Goal: Task Accomplishment & Management: Manage account settings

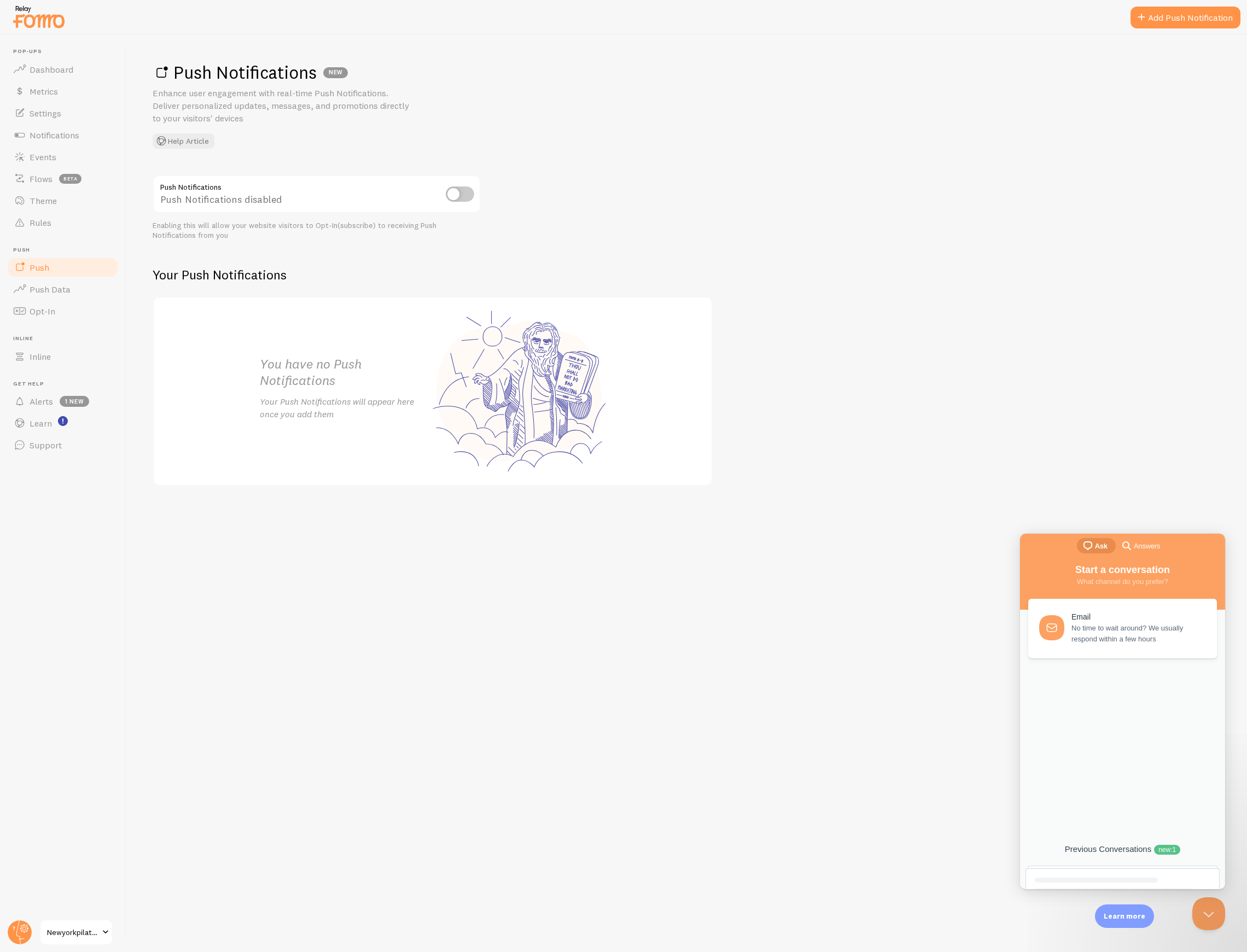
click at [1116, 840] on div "Previous Conversations new : 1" at bounding box center [1122, 845] width 189 height 45
click at [1167, 855] on link "Previous Conversations new : 1" at bounding box center [1122, 867] width 194 height 45
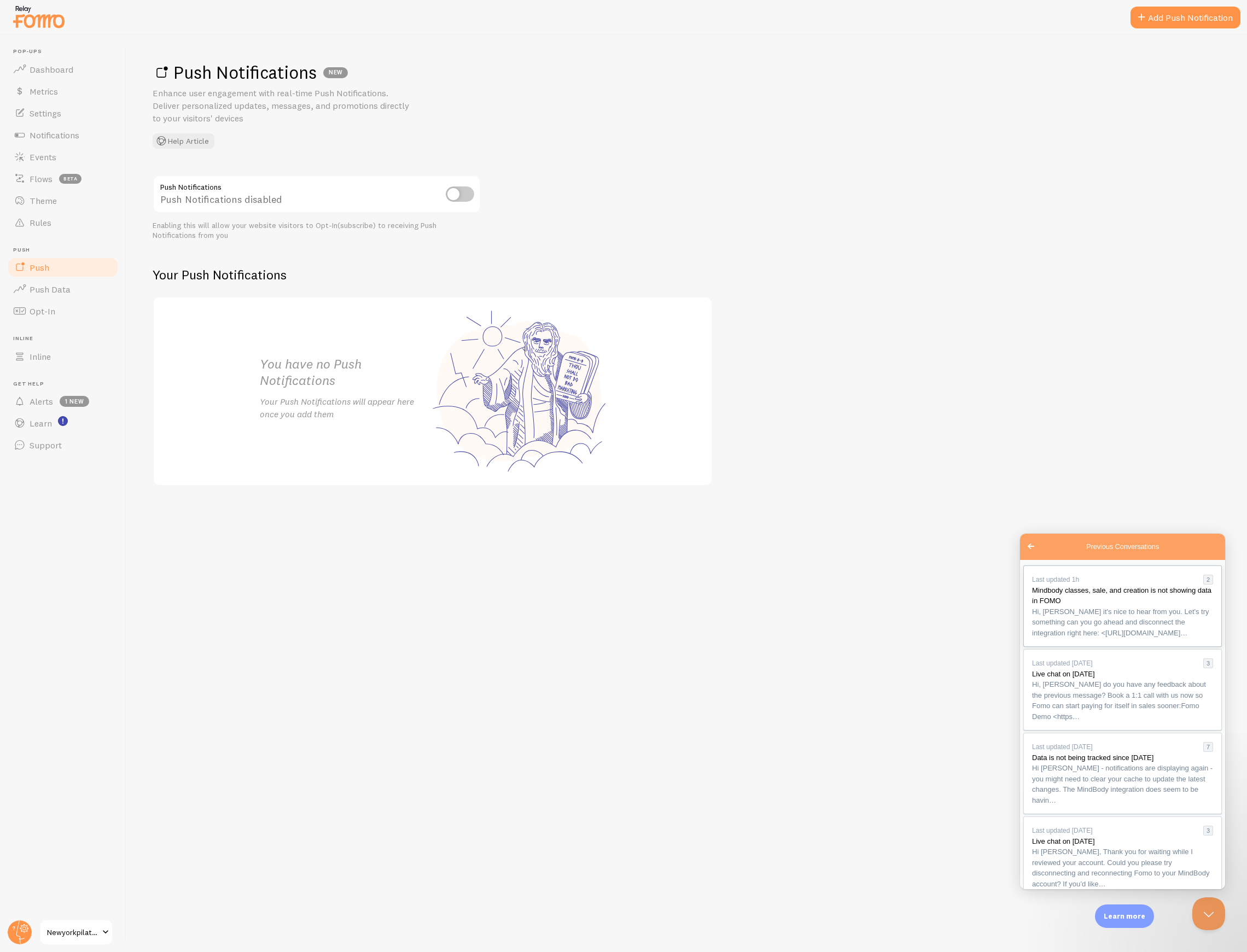
click at [1088, 629] on span "Hi, Mike it's nice to hear from you. Let's try something can you go ahead and d…" at bounding box center [1121, 622] width 177 height 29
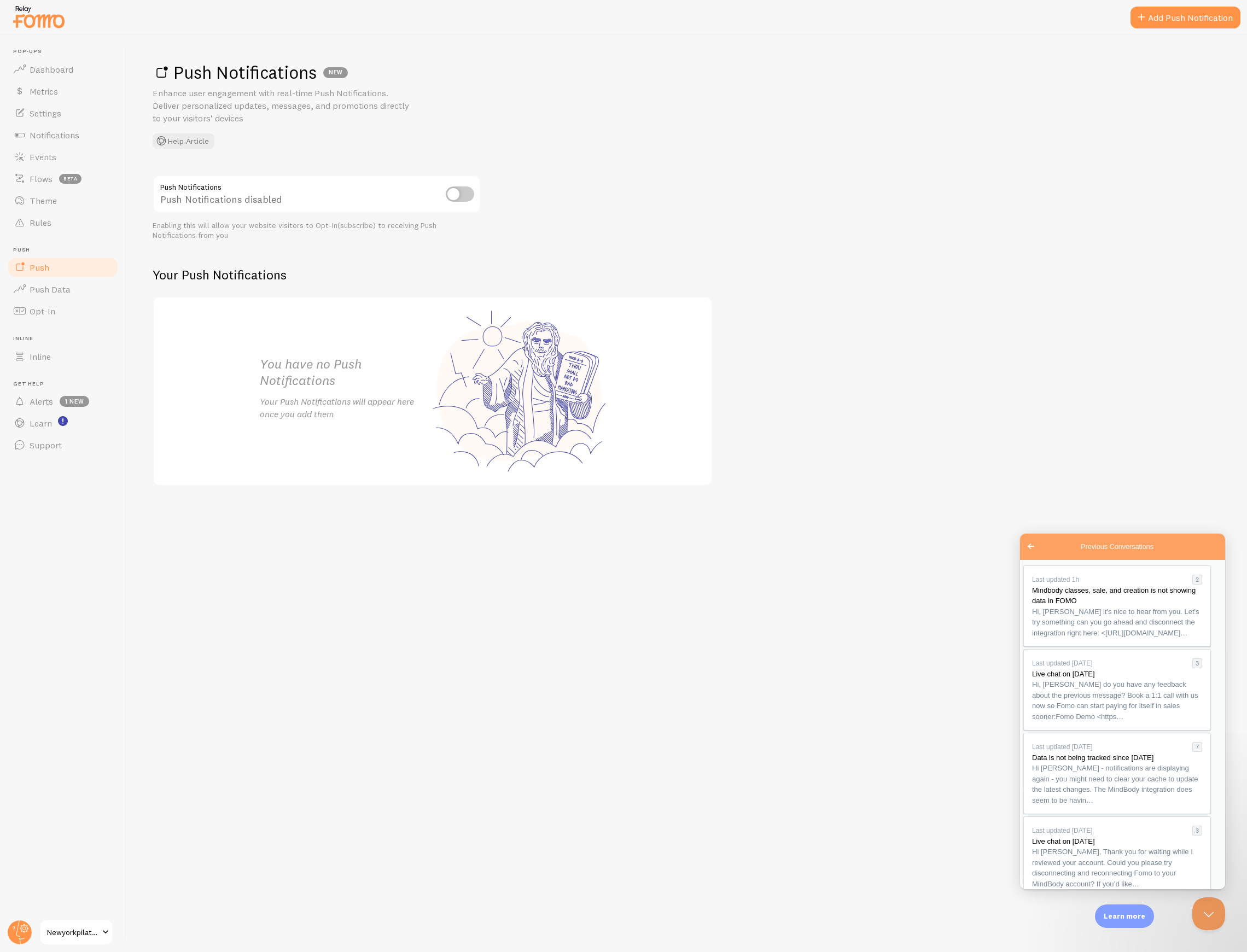
type textarea "W"
click at [68, 104] on link "Settings" at bounding box center [63, 113] width 112 height 22
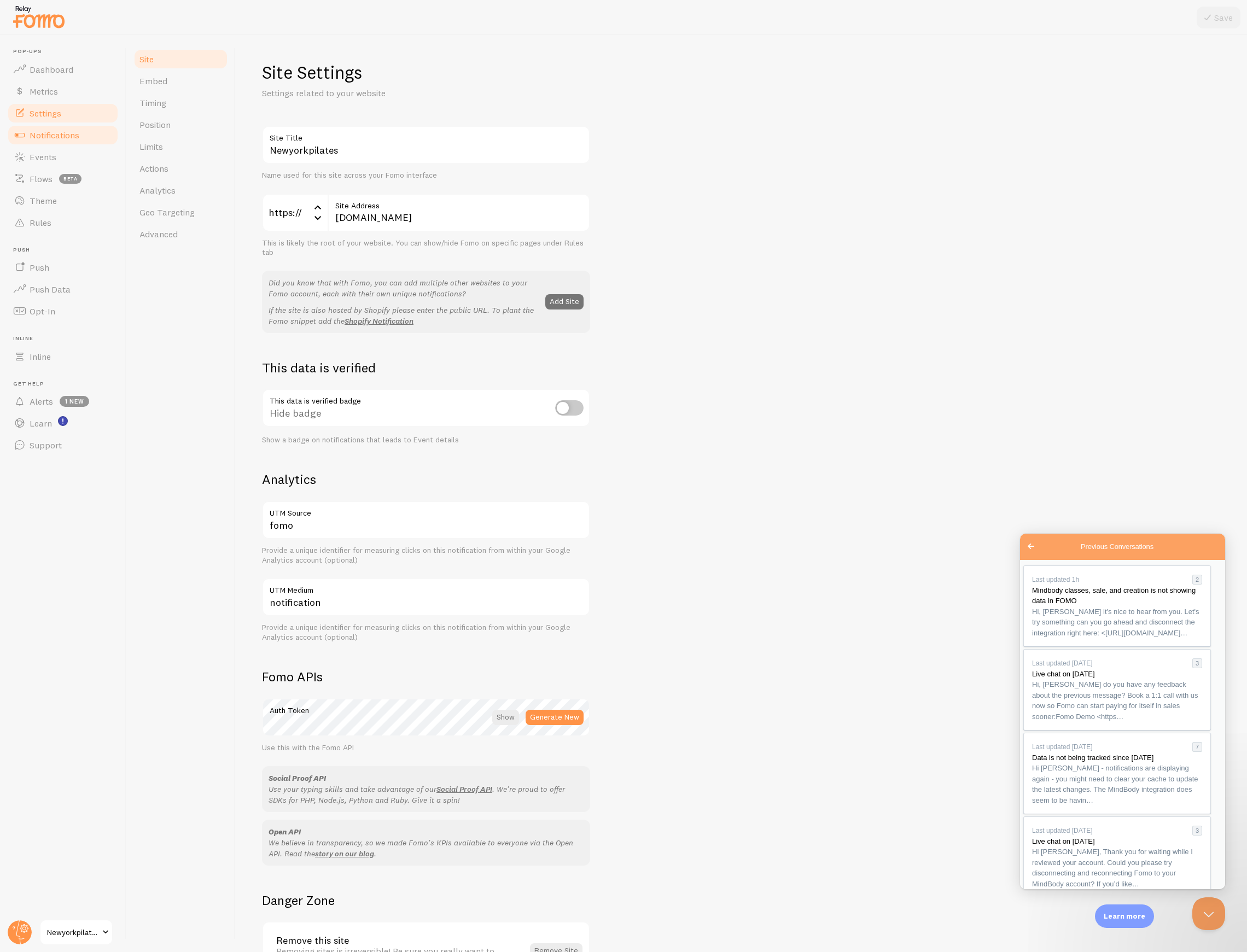
click at [71, 129] on span "Notifications" at bounding box center [54, 135] width 49 height 11
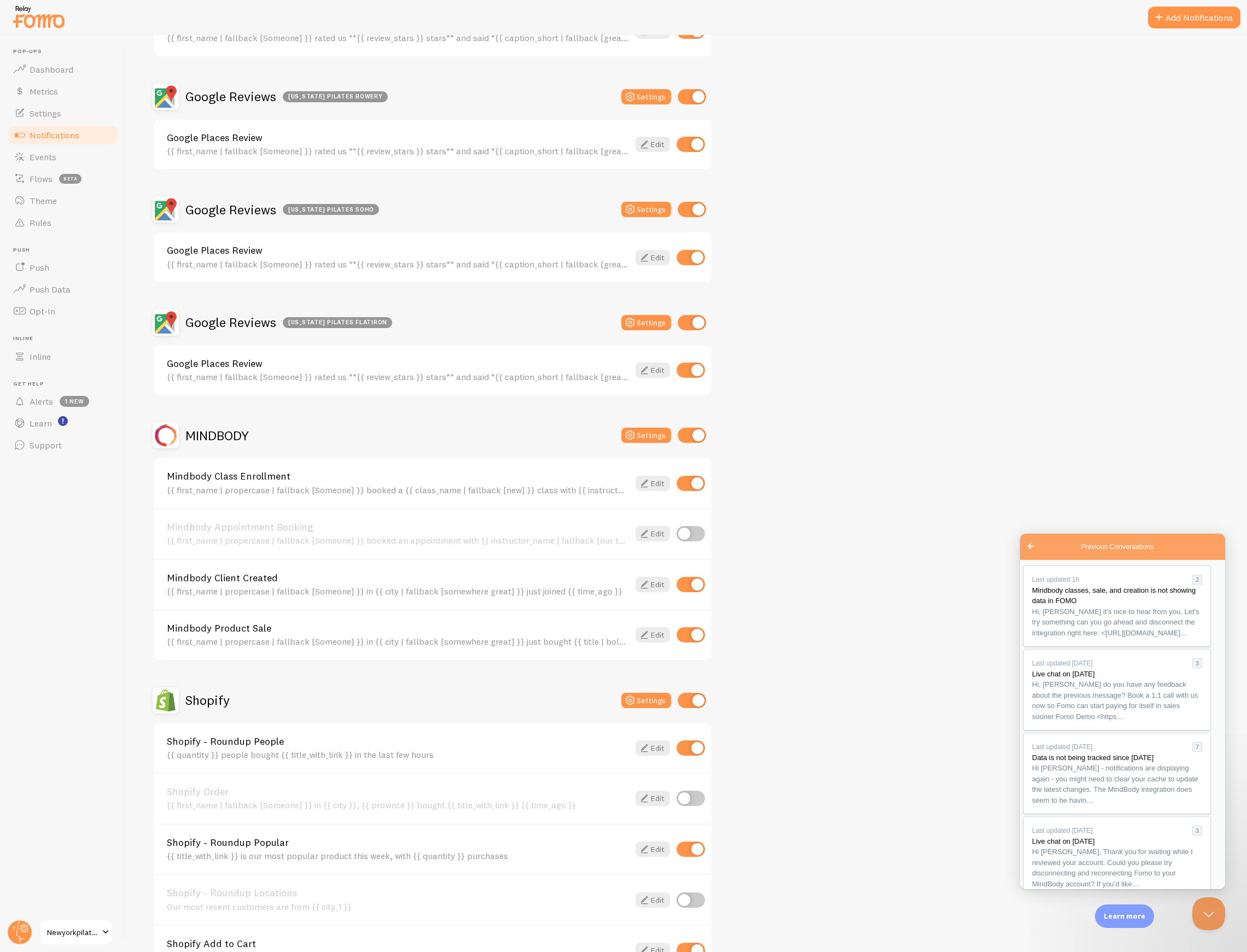
scroll to position [437, 0]
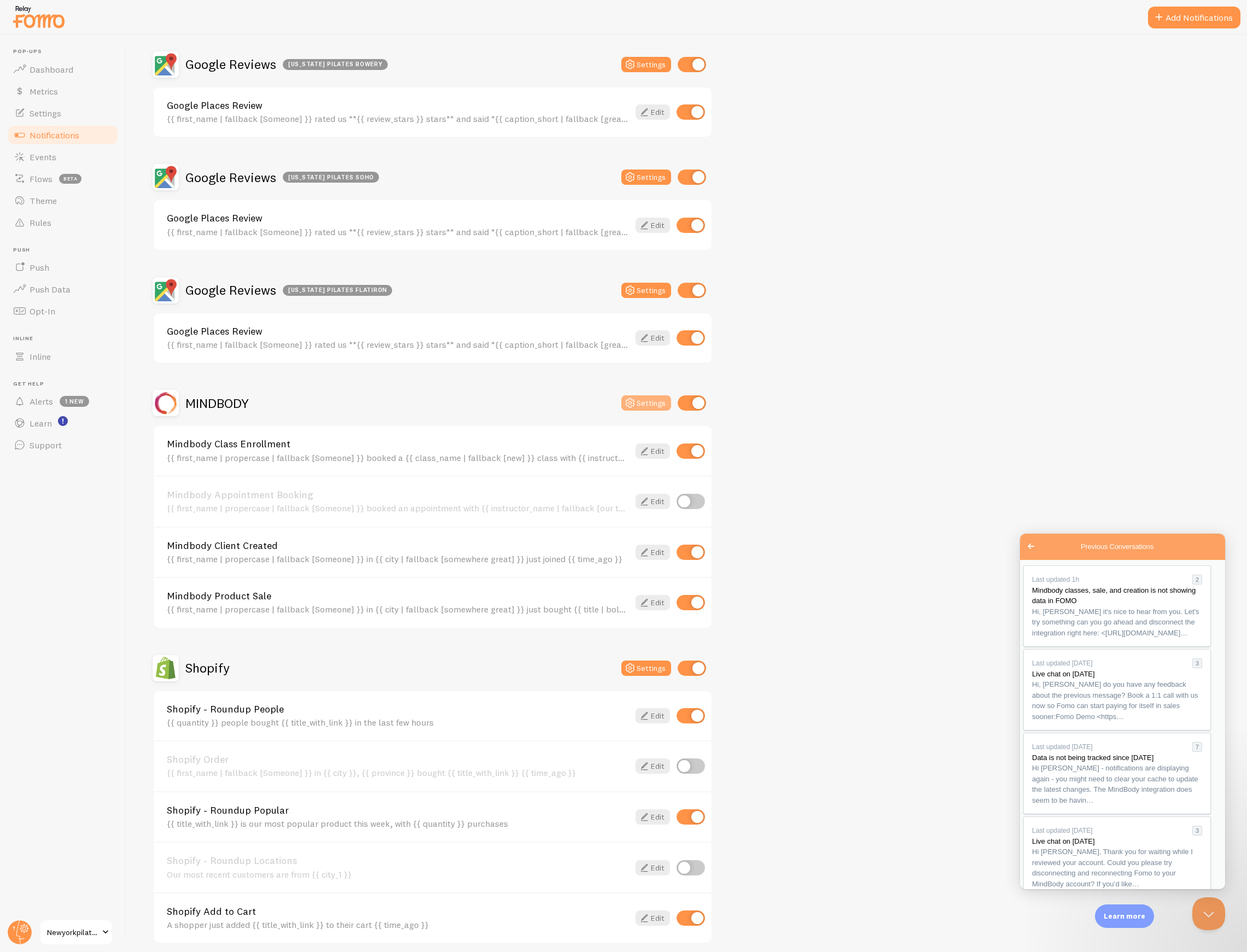
click at [655, 399] on button "Settings" at bounding box center [645, 402] width 49 height 15
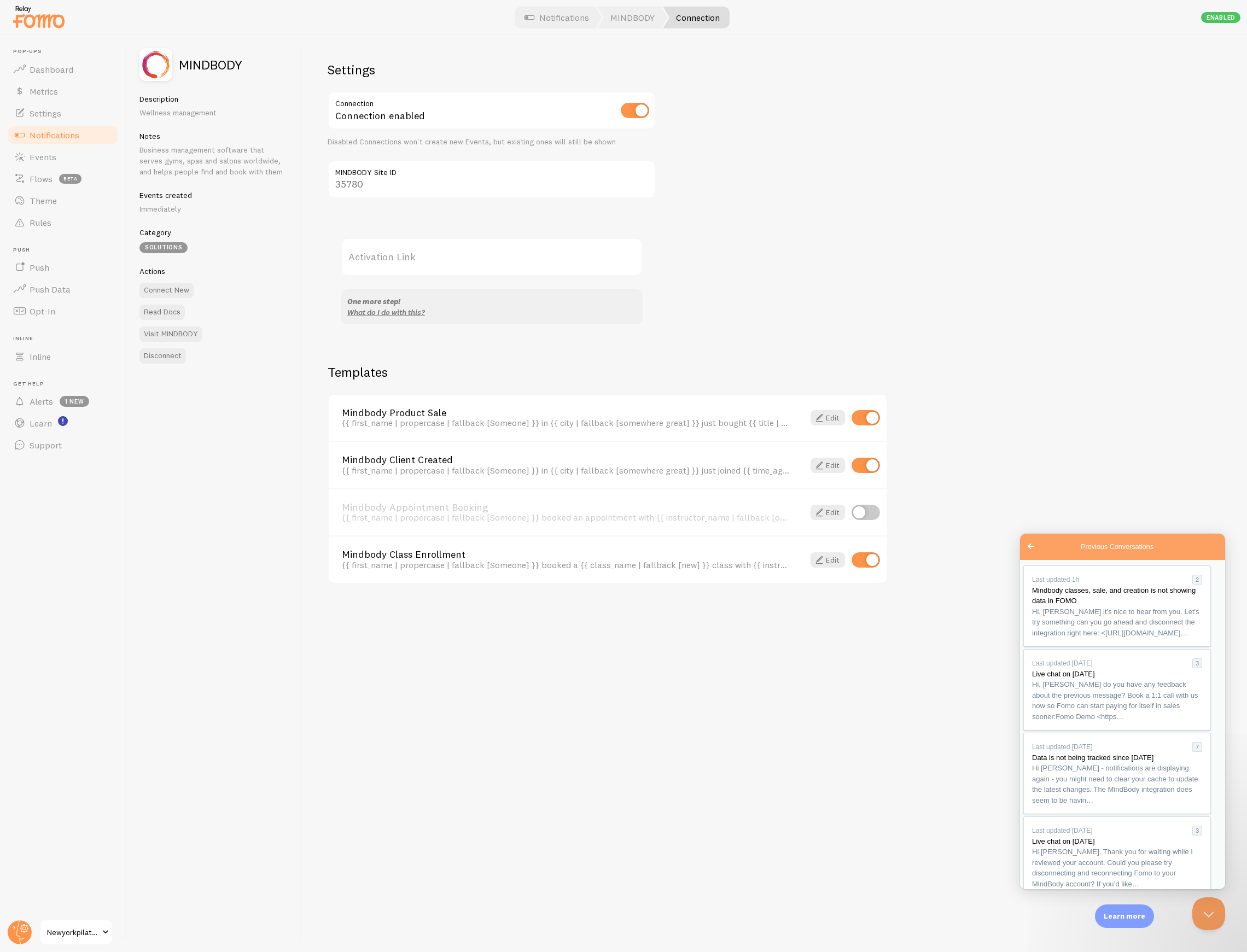
type textarea "I tried disconnecting, but when I put the site ID, it didn't give me an activat…"
type input "C:\fakepath\2025-09-12_132535.png"
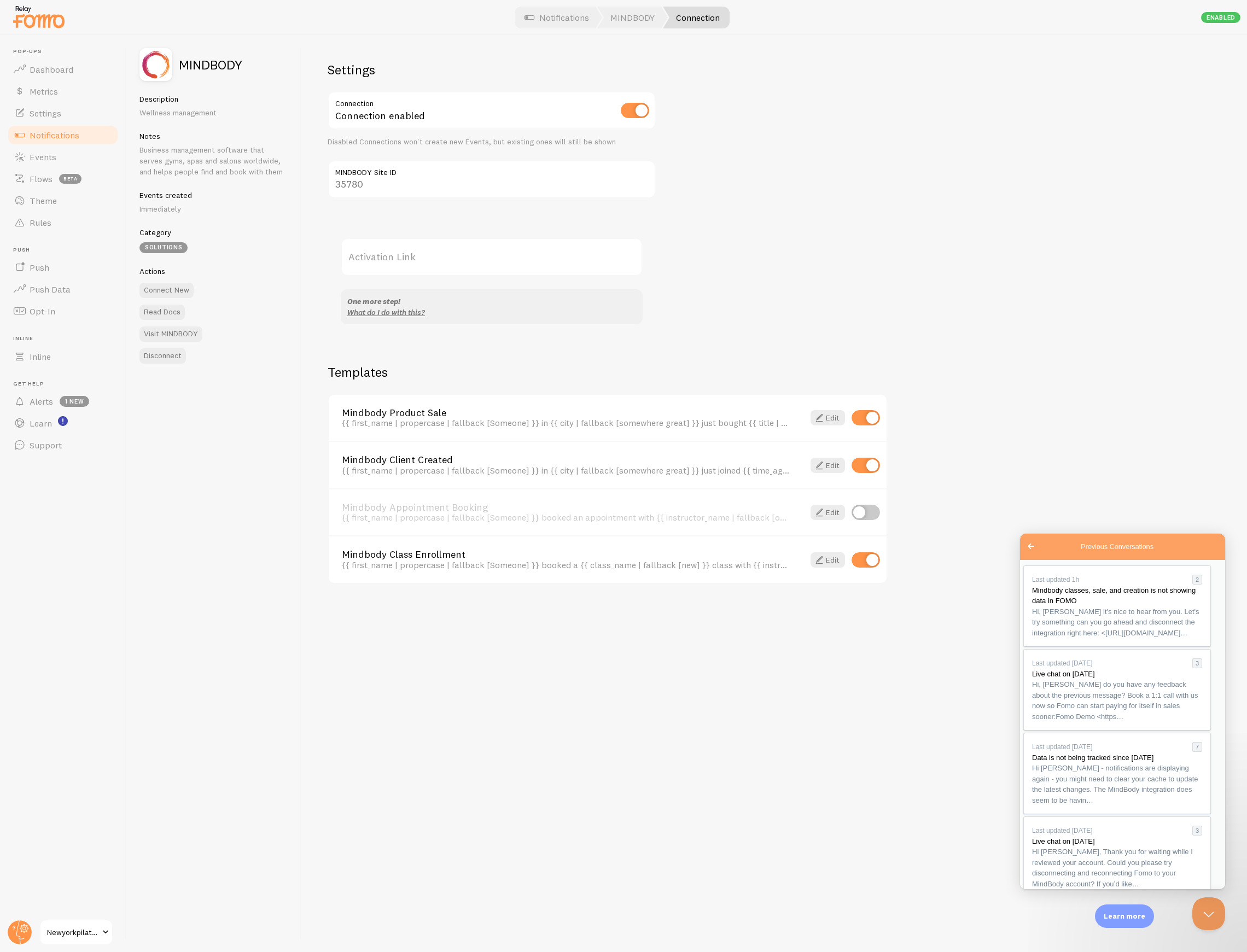
scroll to position [149, 0]
click at [1070, 225] on div "Settings Connection Connection enabled Disabled Connections won't create new Ev…" at bounding box center [774, 493] width 945 height 917
click at [898, 217] on div "Settings Connection Connection enabled Disabled Connections won't create new Ev…" at bounding box center [774, 493] width 945 height 917
click at [567, 257] on label "Activation Link" at bounding box center [492, 257] width 302 height 38
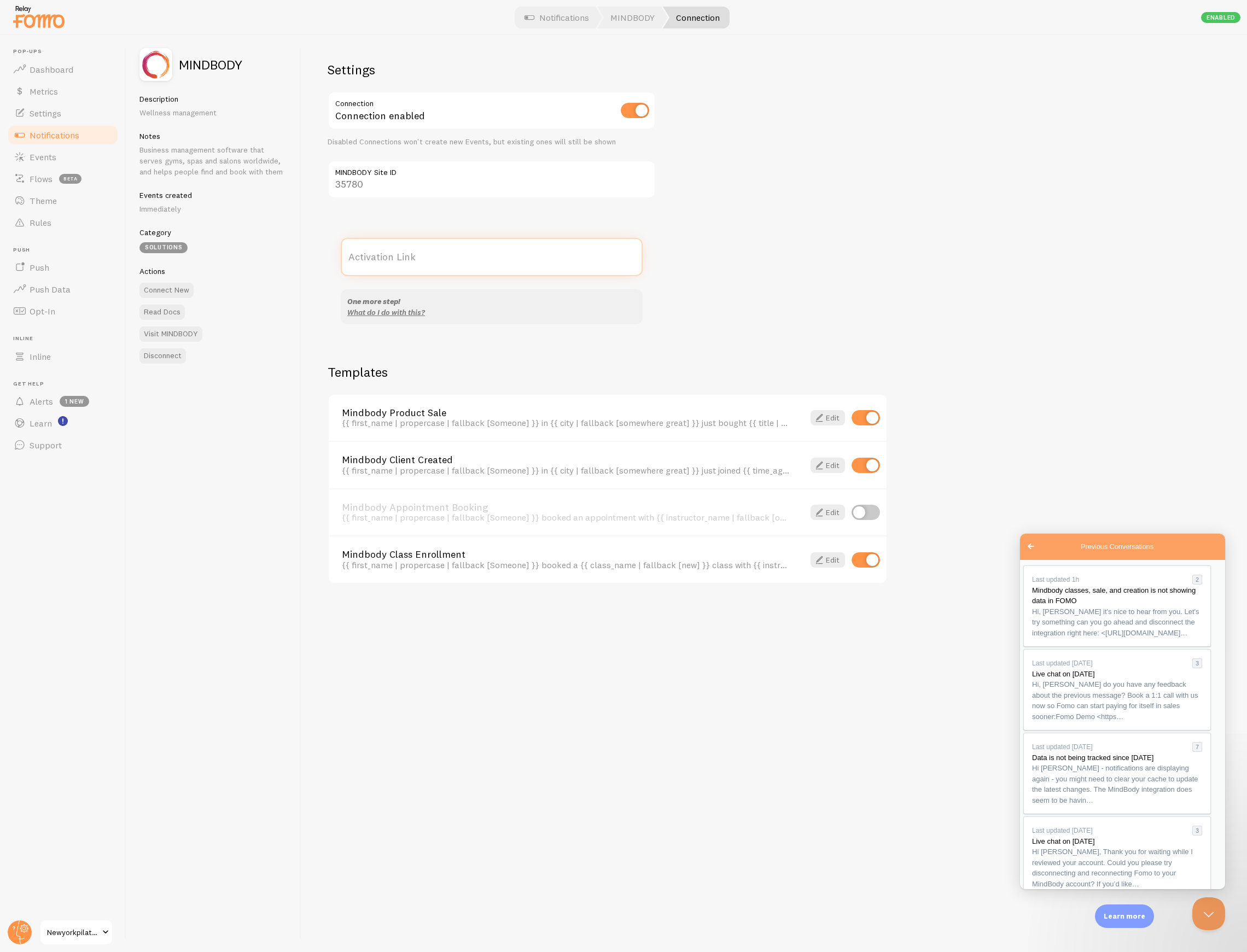
click at [567, 257] on input "Activation Link" at bounding box center [492, 257] width 302 height 38
click at [275, 337] on div "Visit MINDBODY" at bounding box center [213, 334] width 148 height 15
click at [362, 178] on input "35780" at bounding box center [491, 179] width 328 height 38
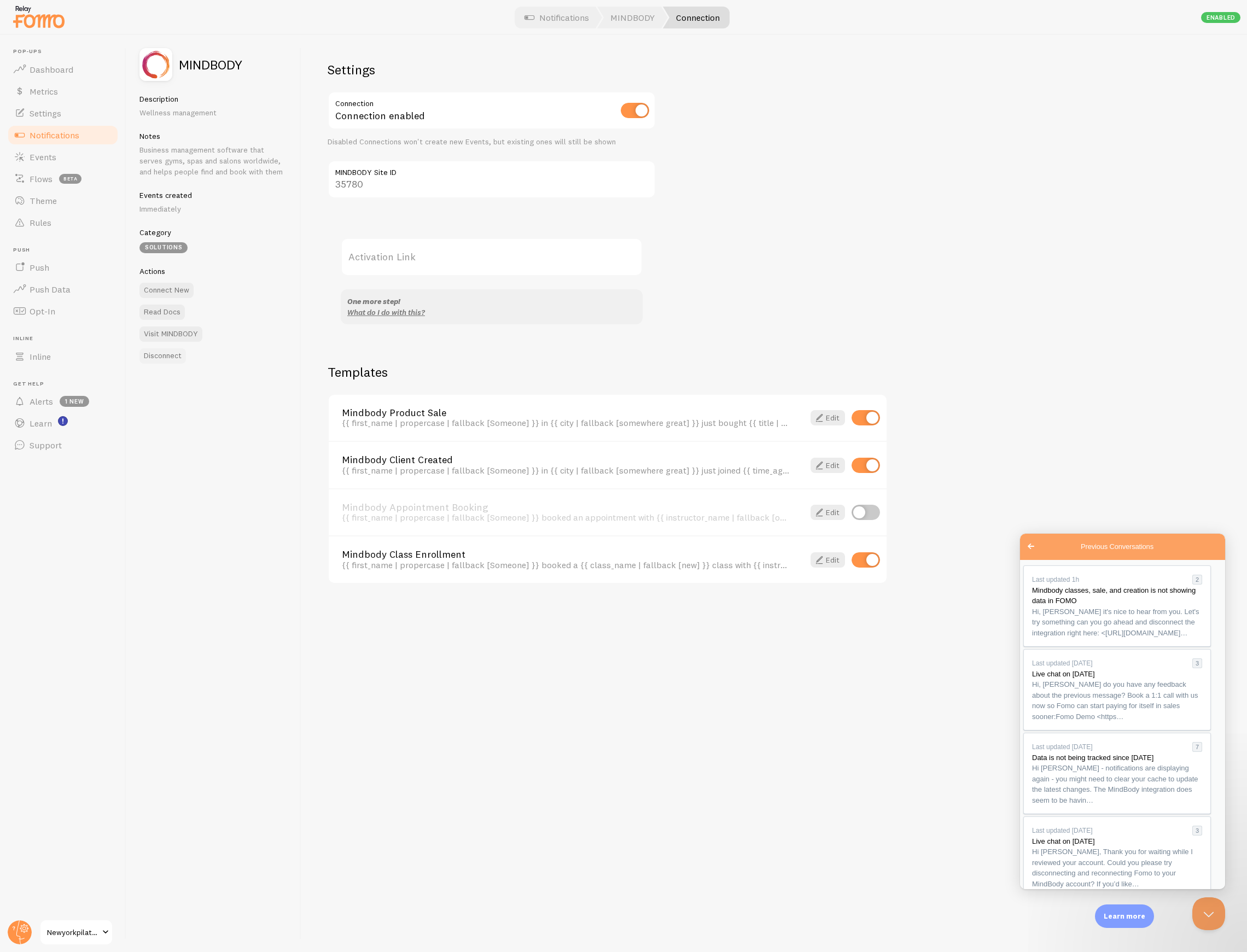
click at [162, 361] on button "Disconnect" at bounding box center [162, 355] width 46 height 15
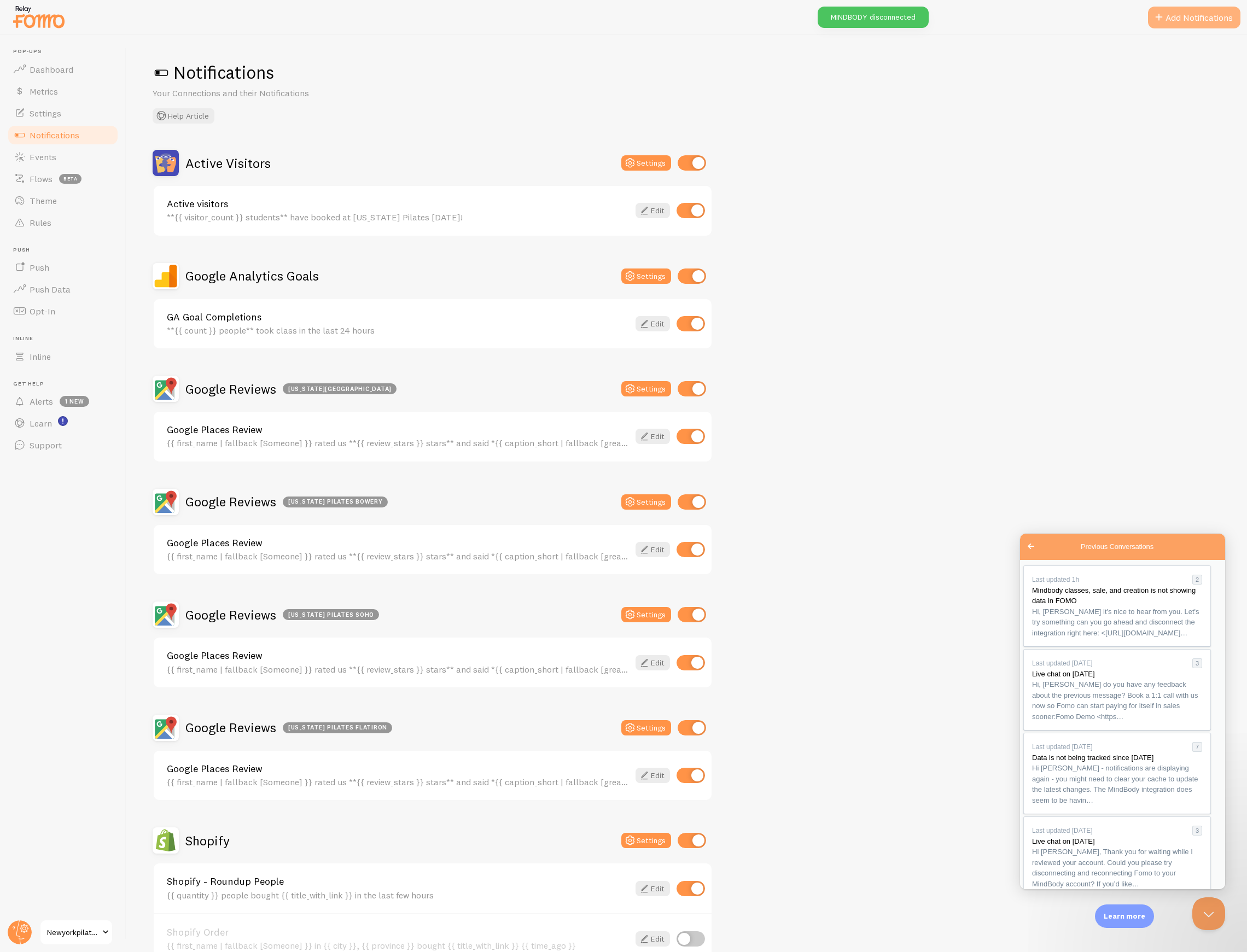
click at [1169, 10] on button "Add Notifications" at bounding box center [1194, 18] width 92 height 22
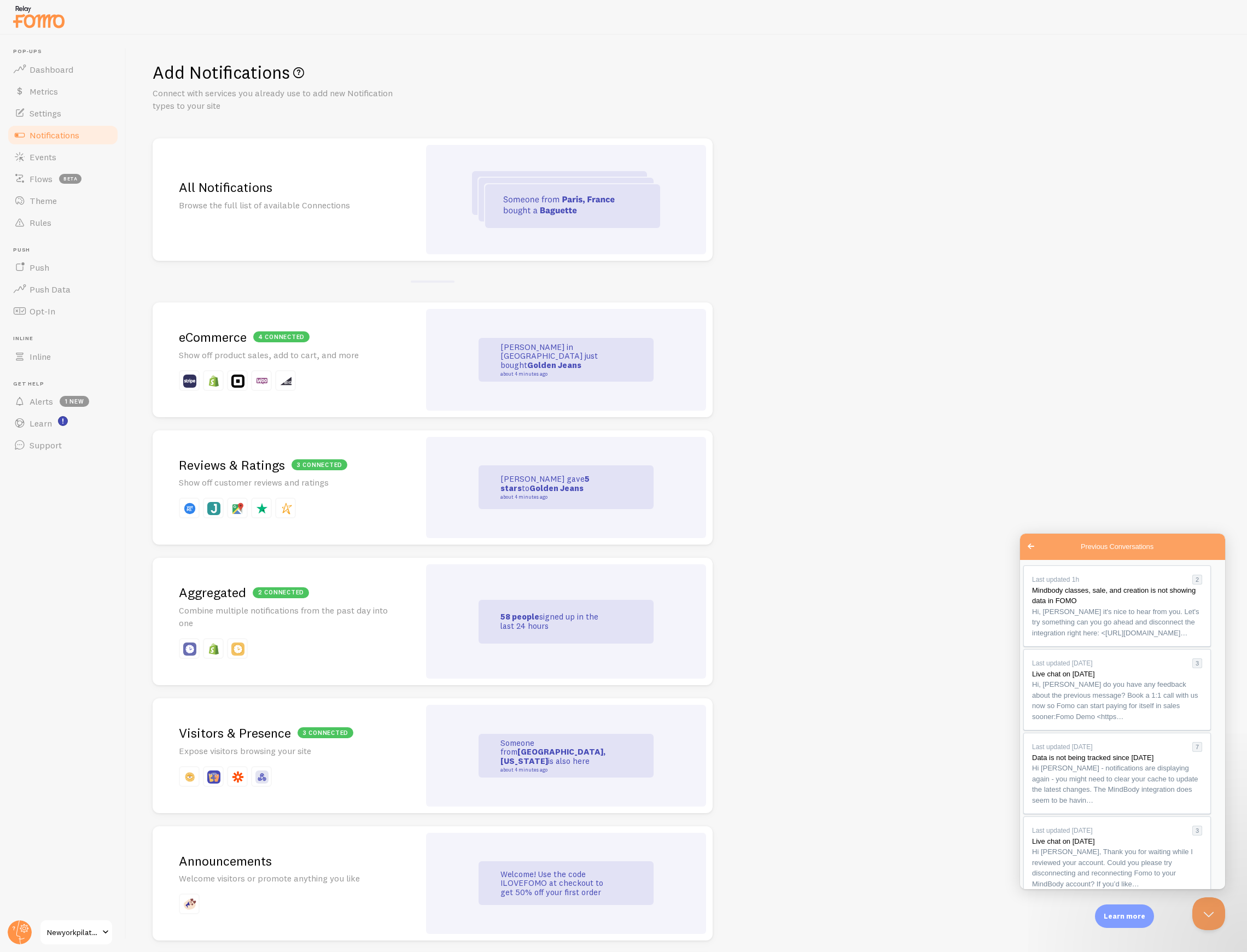
click at [610, 206] on img at bounding box center [566, 199] width 188 height 57
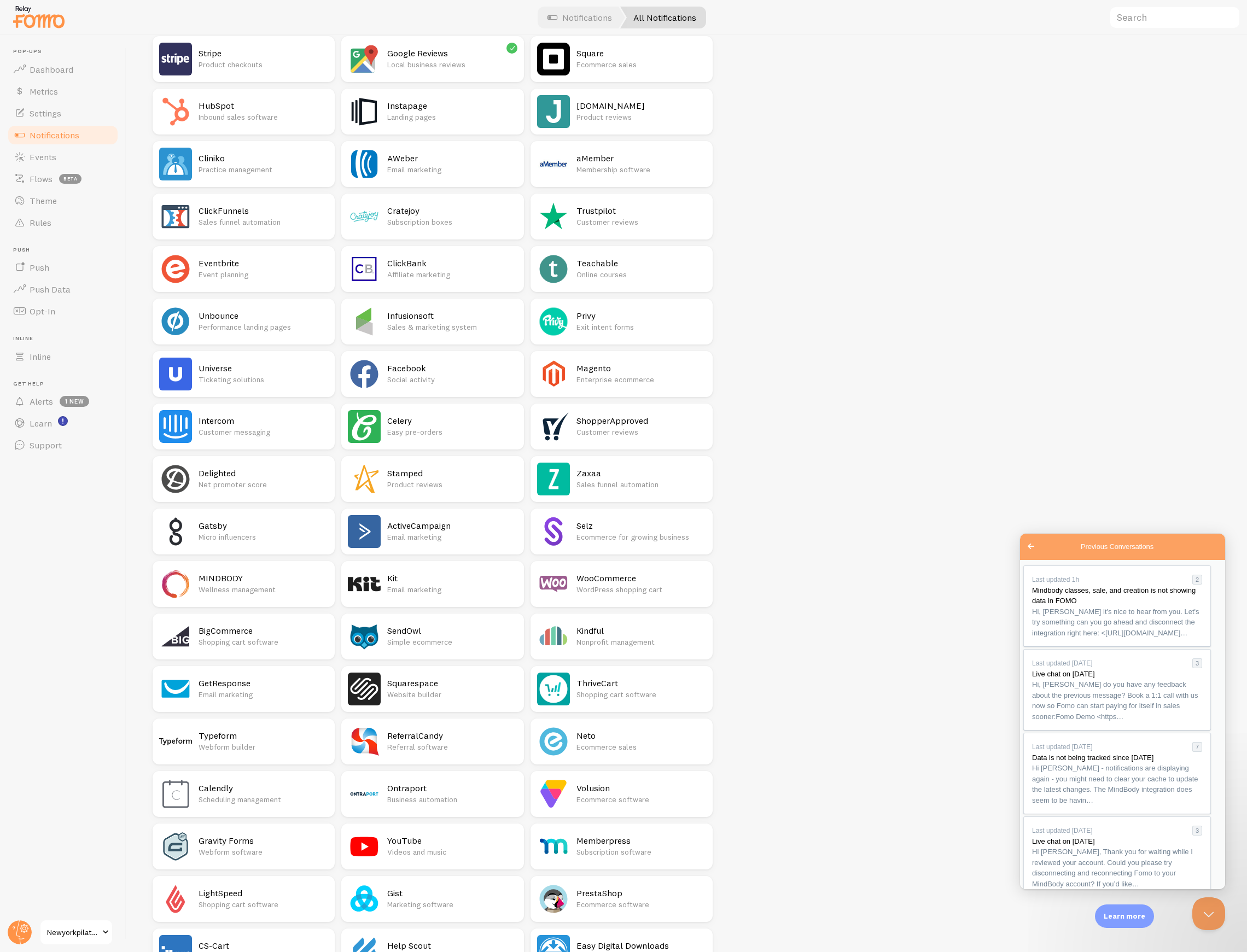
scroll to position [437, 0]
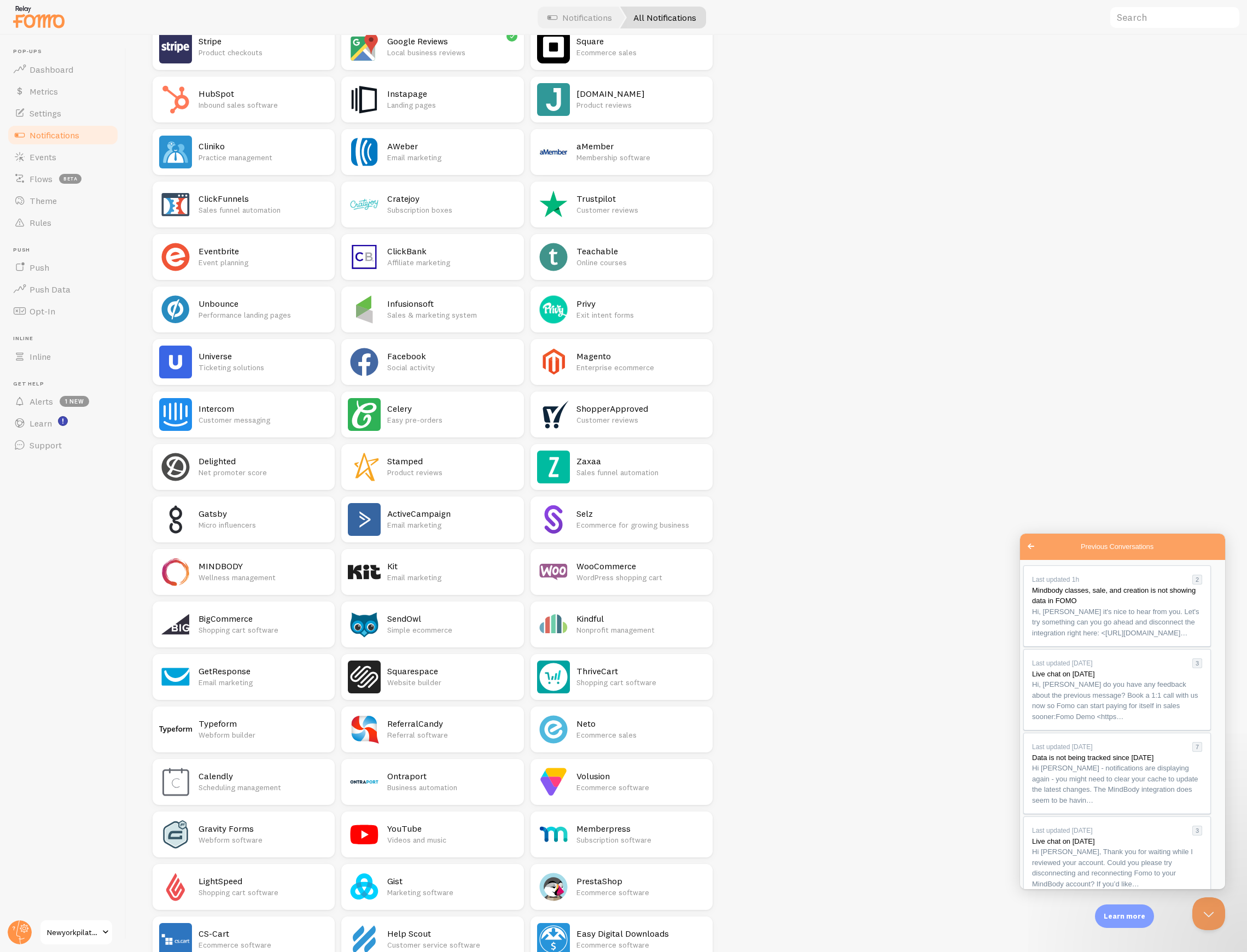
click at [259, 572] on p "Wellness management" at bounding box center [263, 578] width 129 height 11
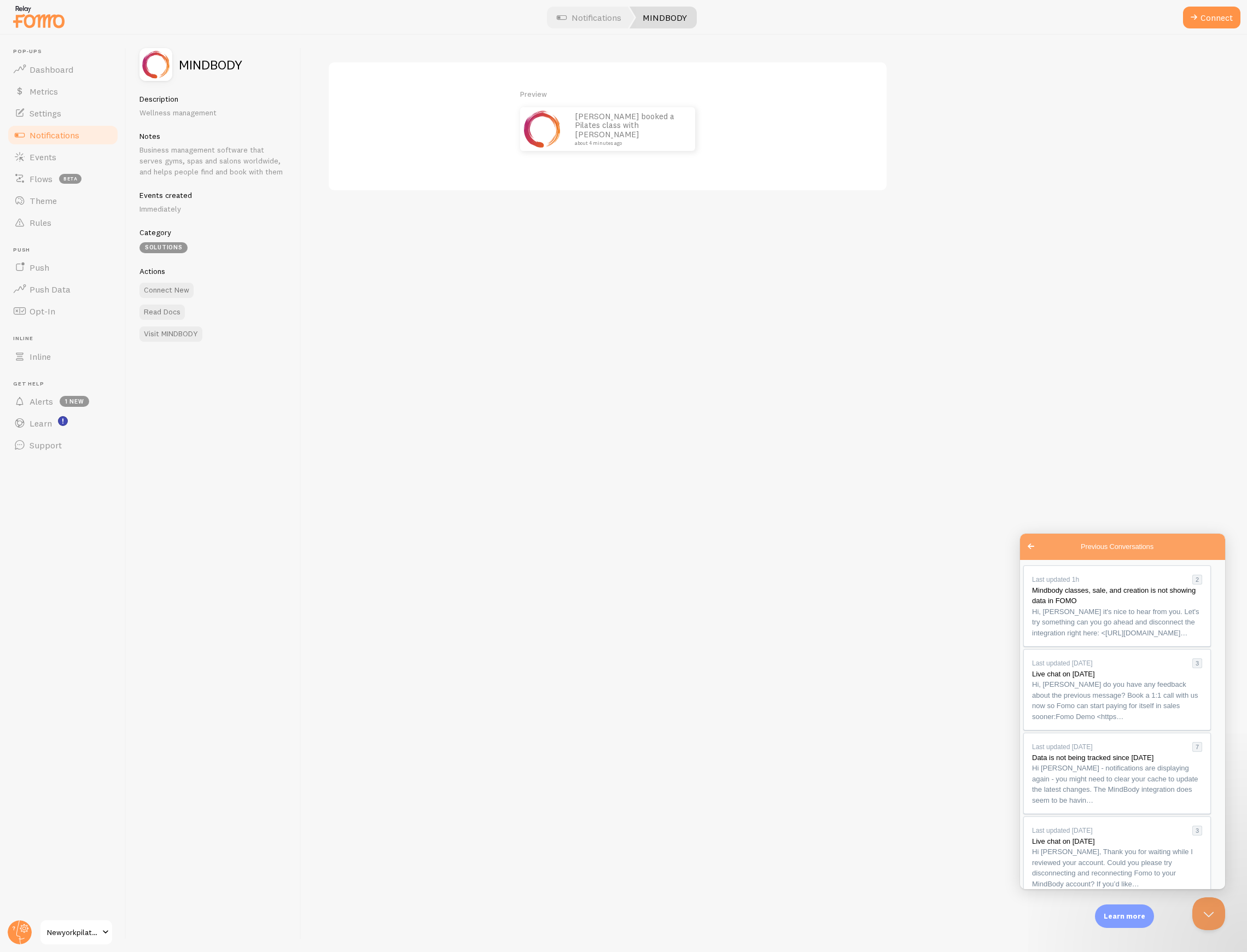
click at [1197, 0] on div at bounding box center [624, 17] width 1247 height 35
click at [1200, 7] on button "Connect" at bounding box center [1212, 18] width 57 height 22
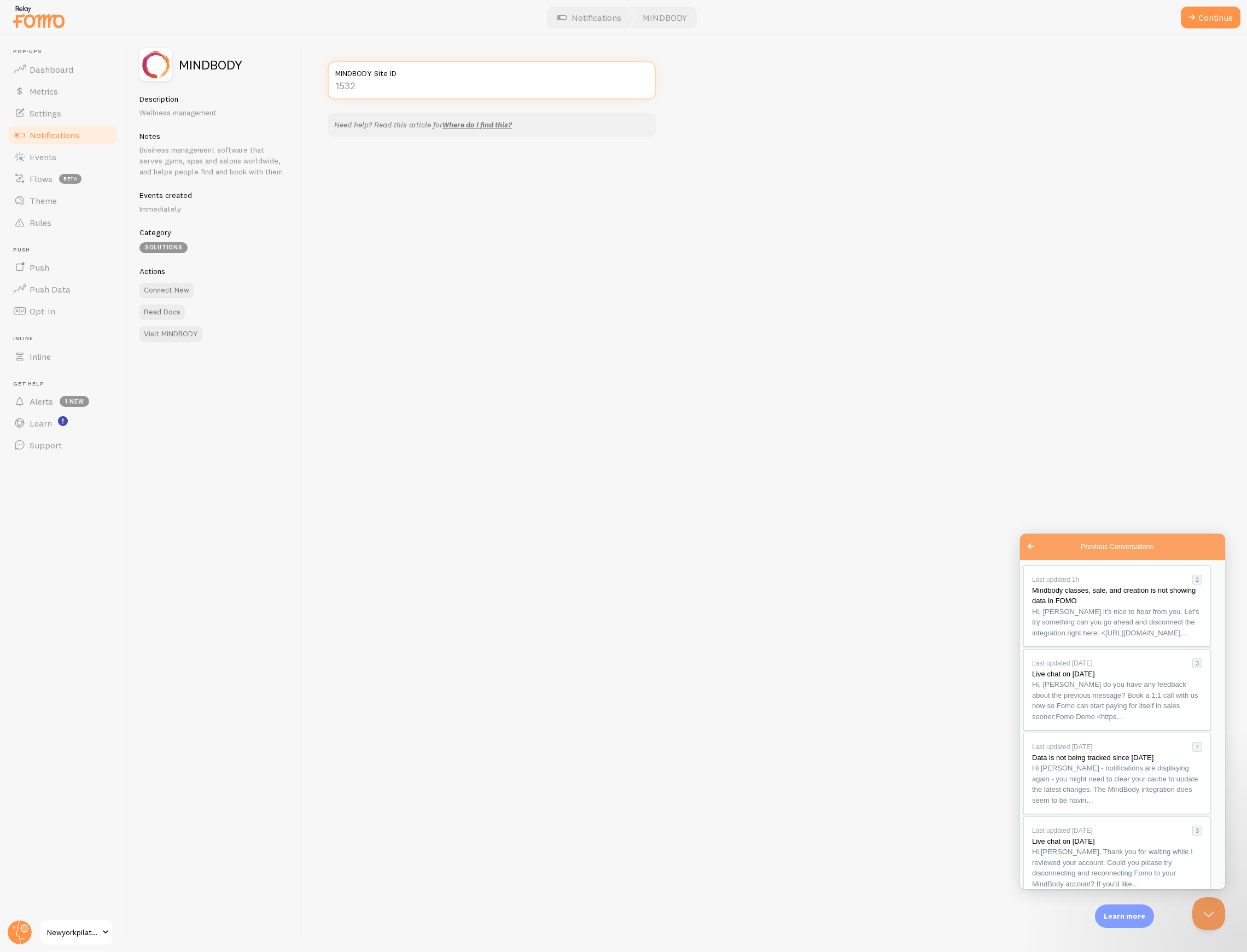
click at [478, 87] on input "MINDBODY Site ID" at bounding box center [491, 80] width 328 height 38
paste input "35780"
type input "35780"
click at [678, 80] on div "35780 MINDBODY Site ID Need help? Read this article for Where do I find this?" at bounding box center [774, 493] width 945 height 917
click at [1215, 8] on button "Continue" at bounding box center [1210, 18] width 60 height 22
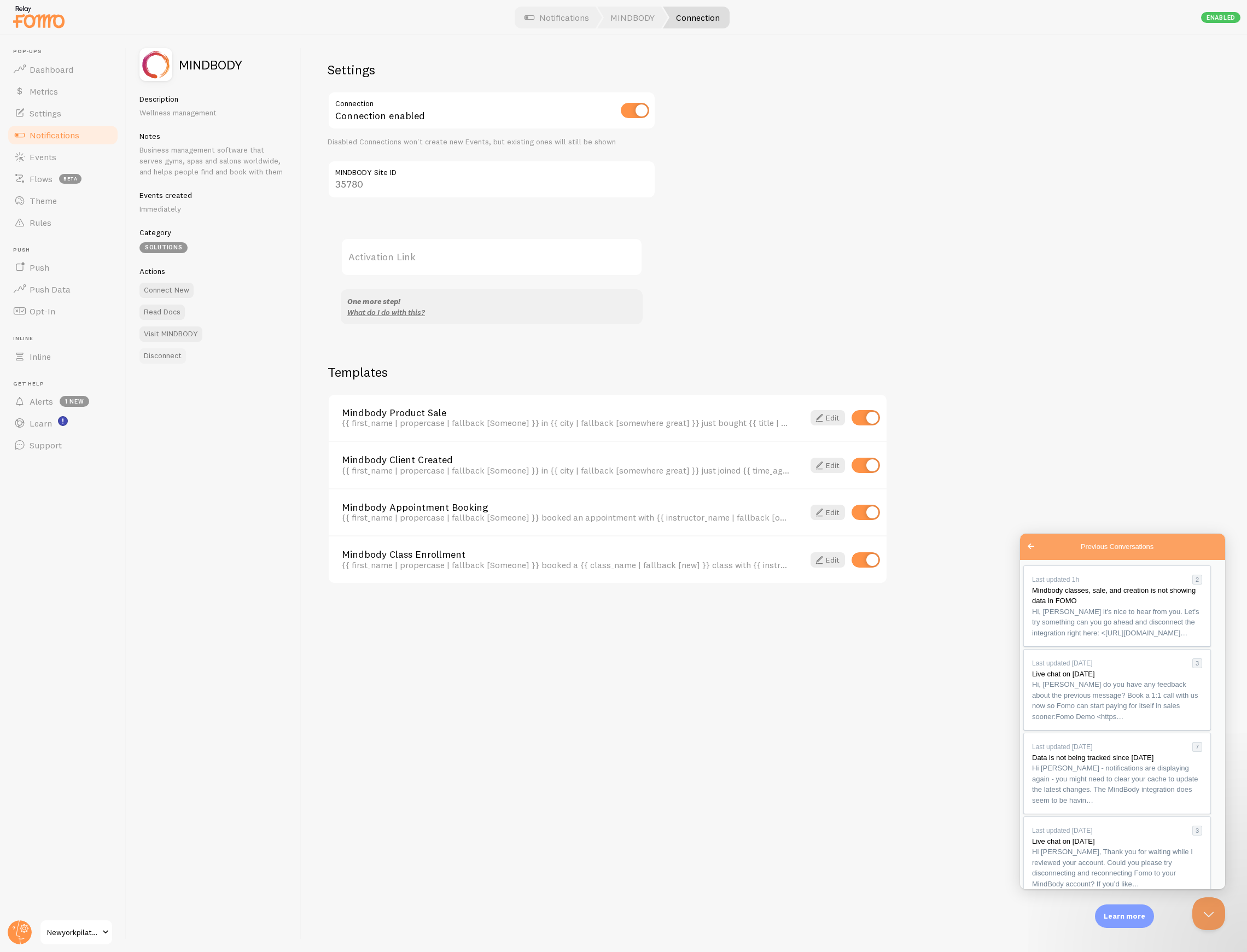
click at [169, 359] on button "Disconnect" at bounding box center [162, 355] width 46 height 15
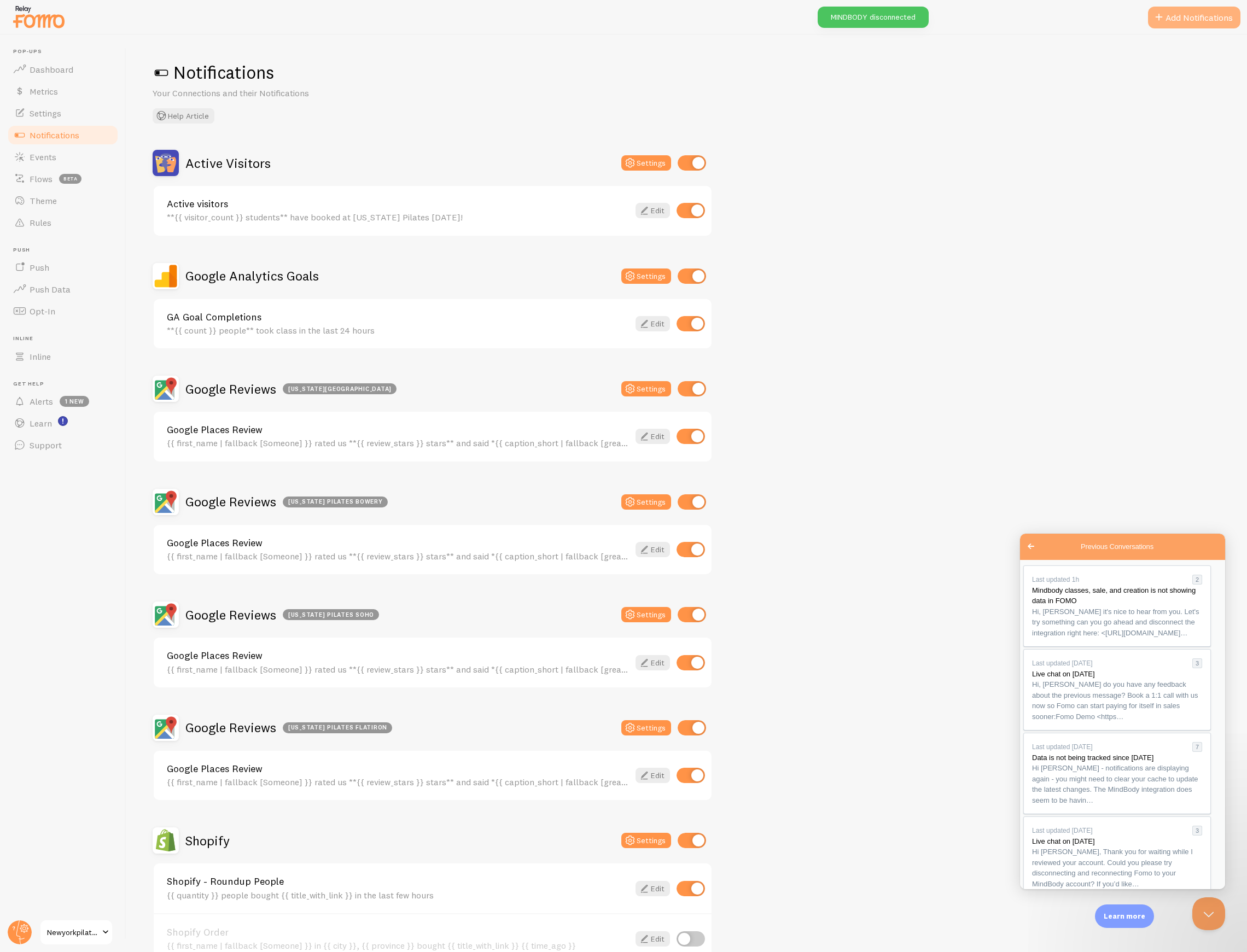
click at [1186, 12] on button "Add Notifications" at bounding box center [1194, 18] width 92 height 22
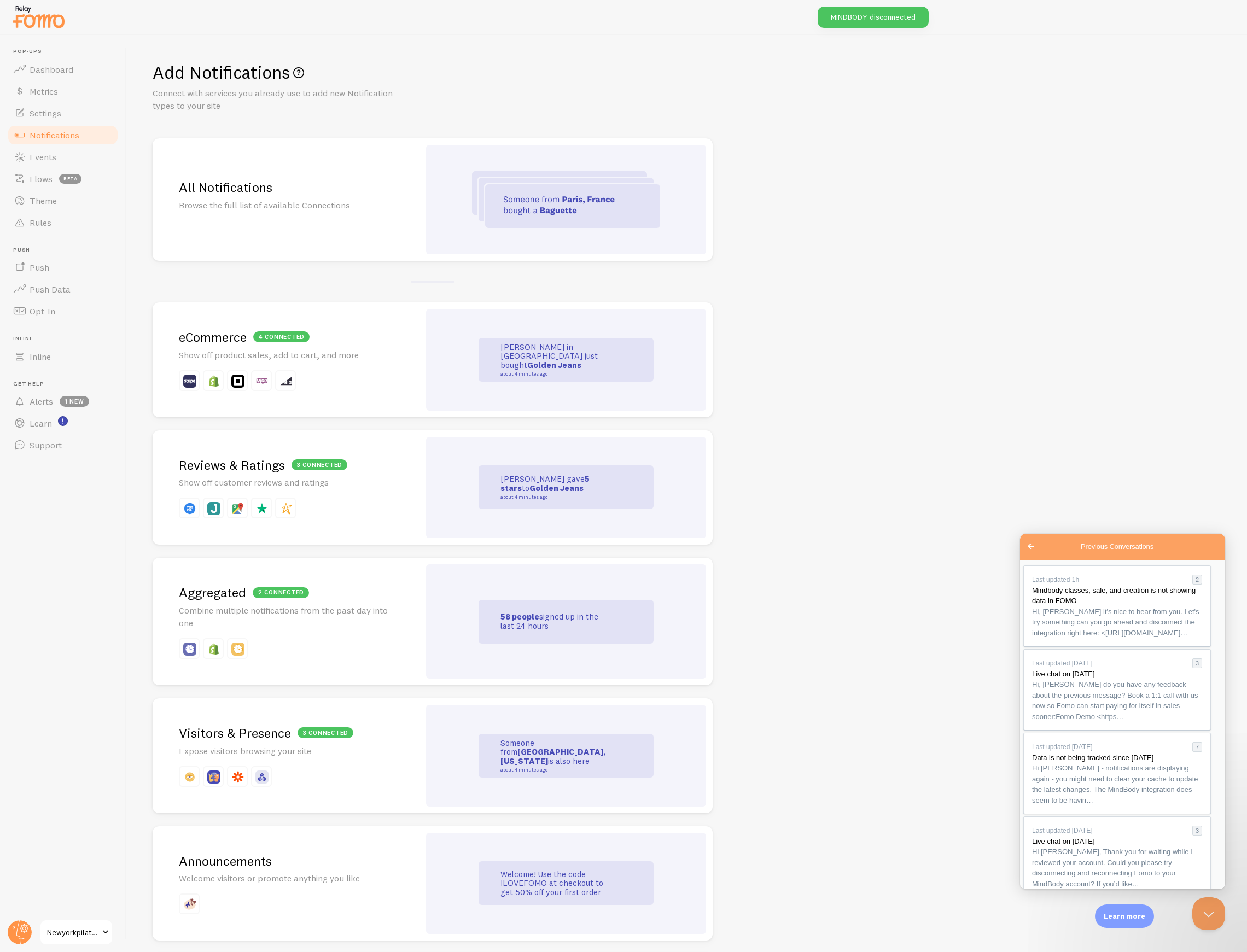
click at [583, 208] on img at bounding box center [566, 199] width 188 height 57
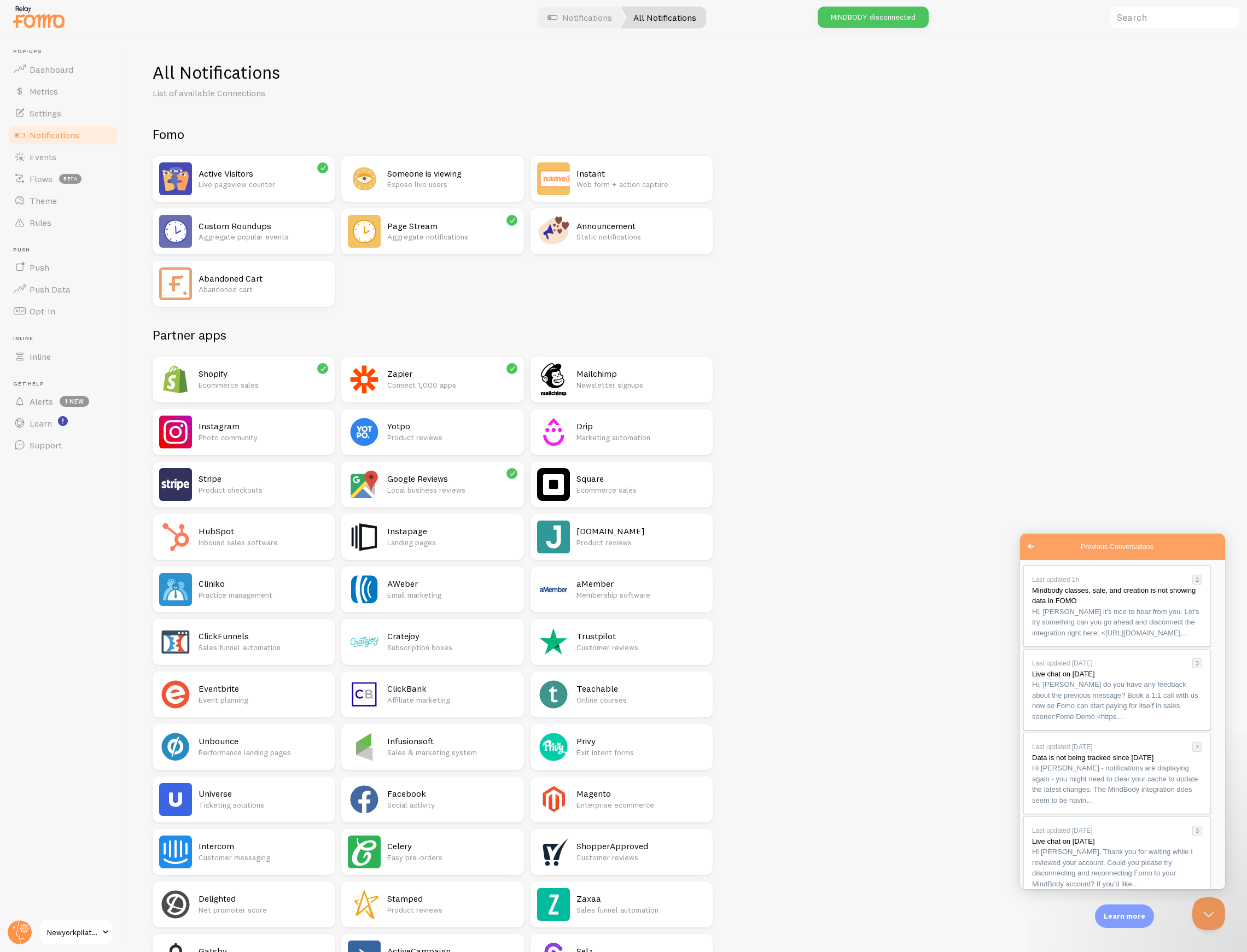
scroll to position [437, 0]
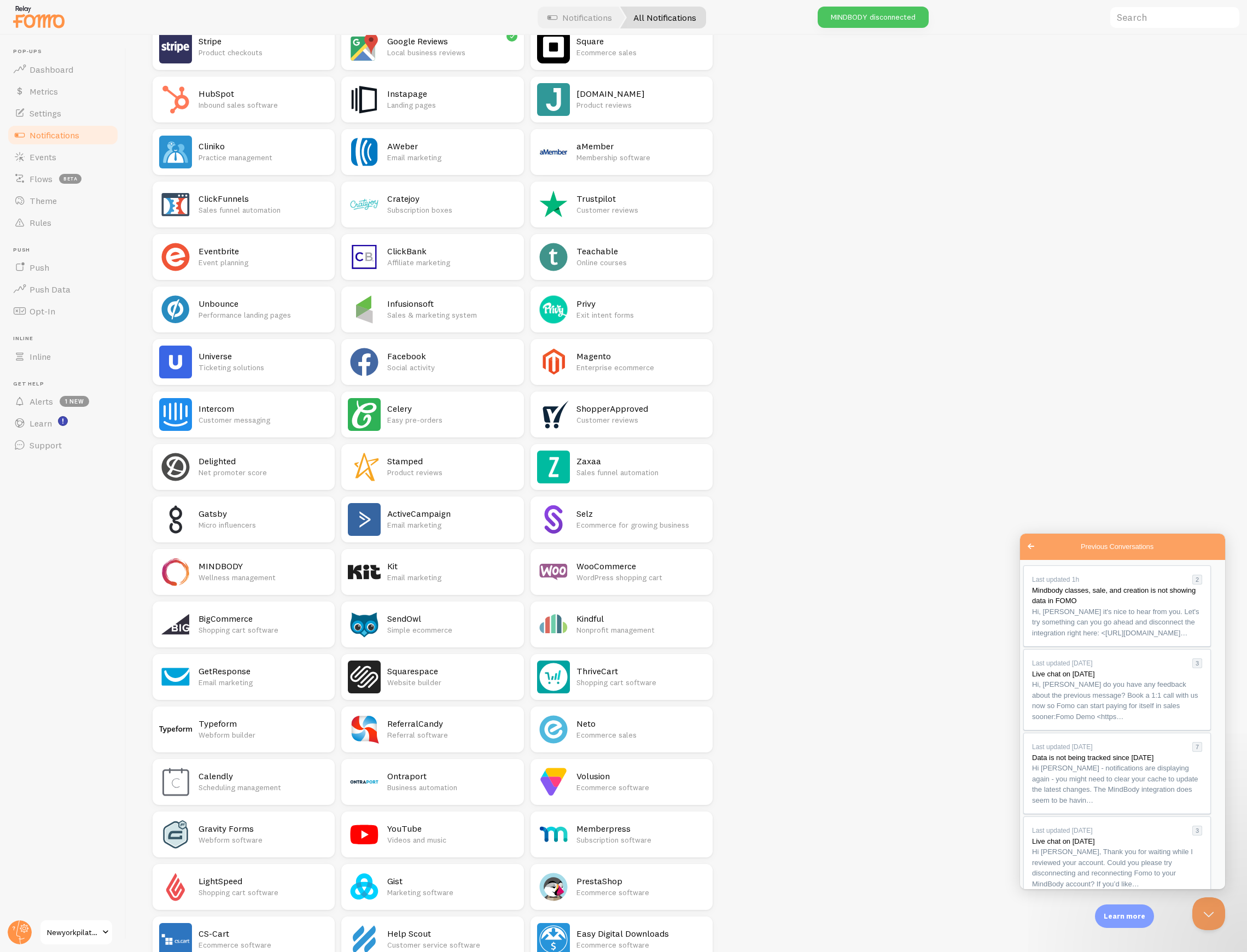
click at [280, 564] on h2 "MINDBODY" at bounding box center [263, 566] width 129 height 12
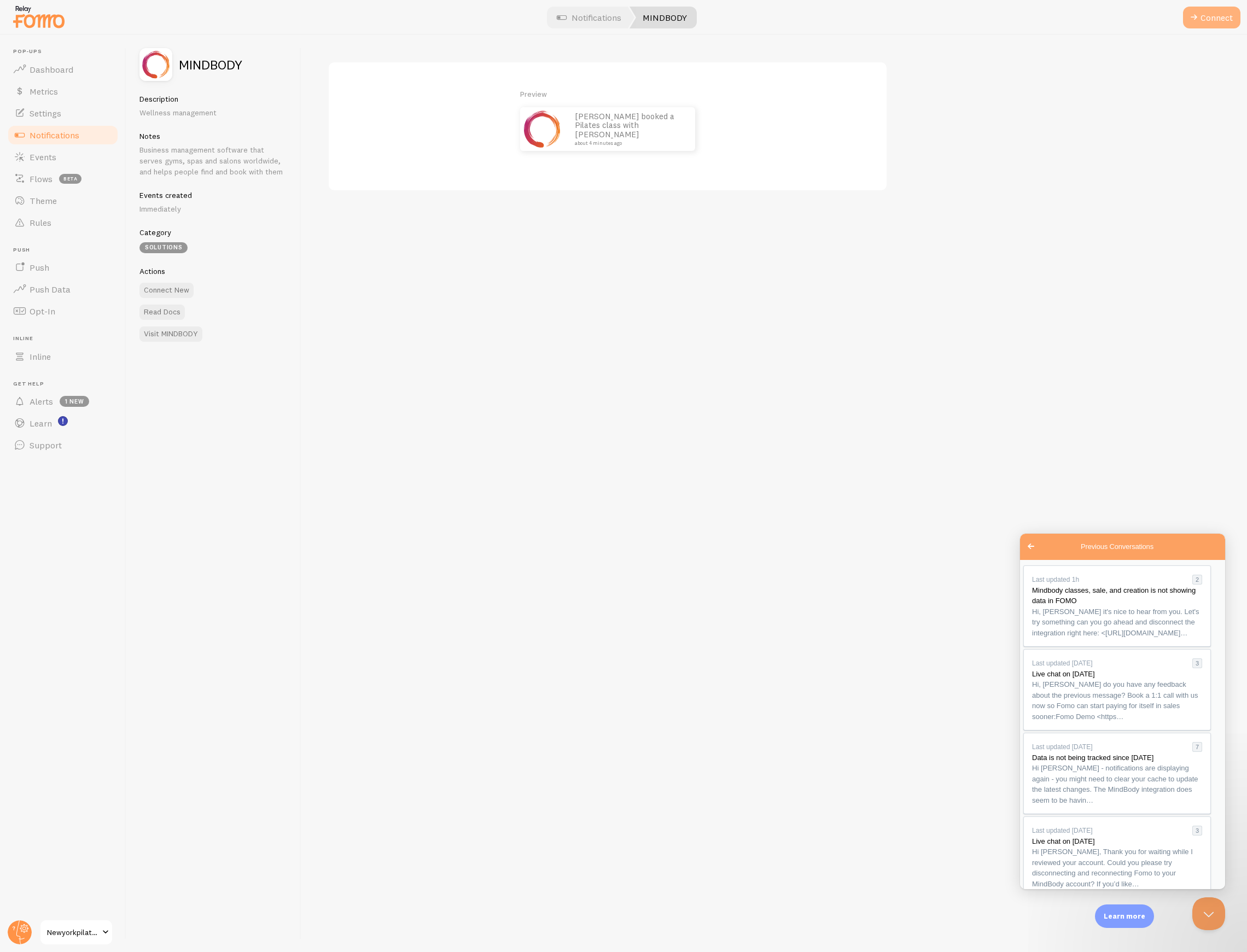
click at [1207, 22] on button "Connect" at bounding box center [1212, 18] width 57 height 22
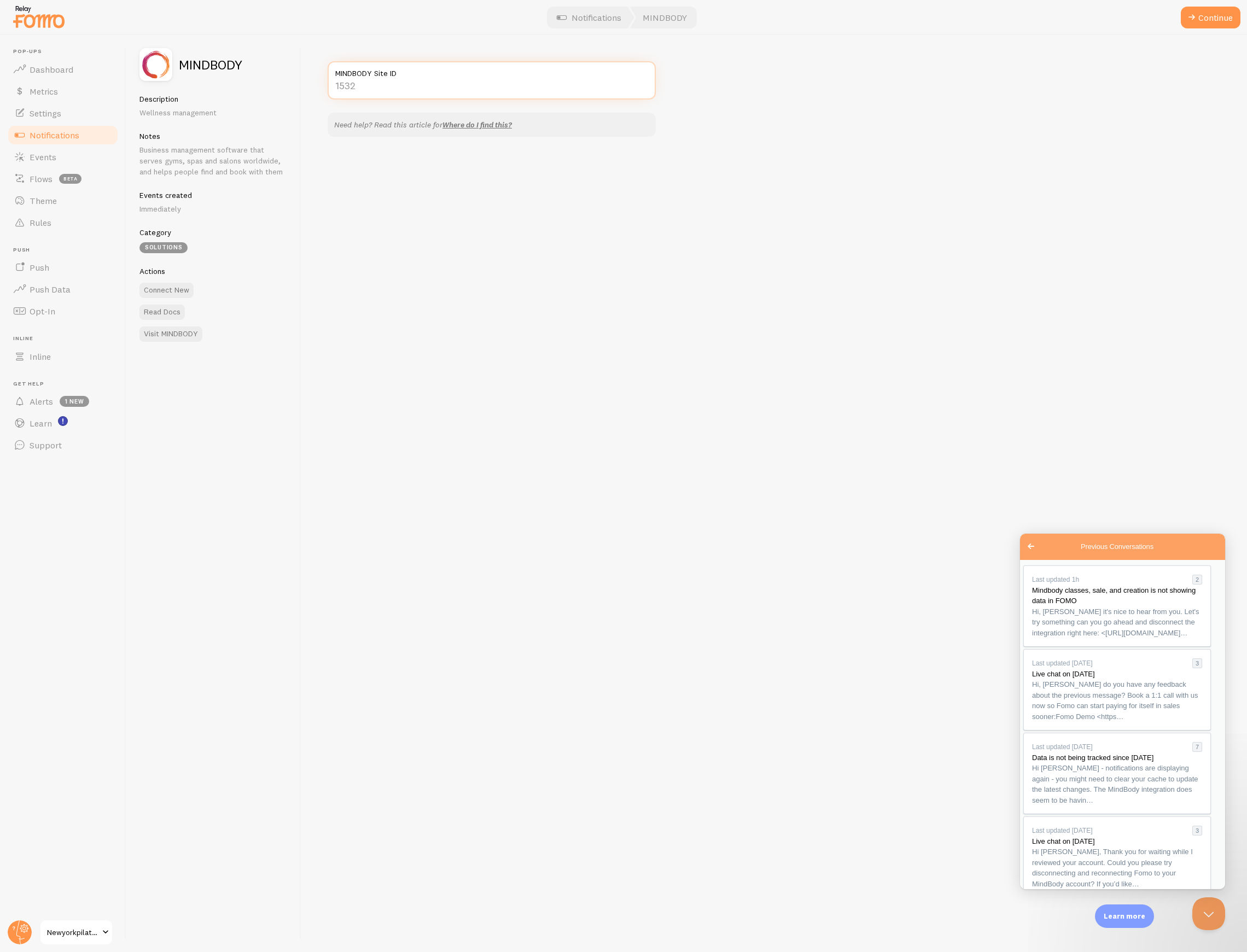
click at [501, 82] on input "MINDBODY Site ID" at bounding box center [491, 80] width 328 height 38
paste input "35780"
type input "35780"
click at [1203, 20] on button "Continue" at bounding box center [1210, 18] width 60 height 22
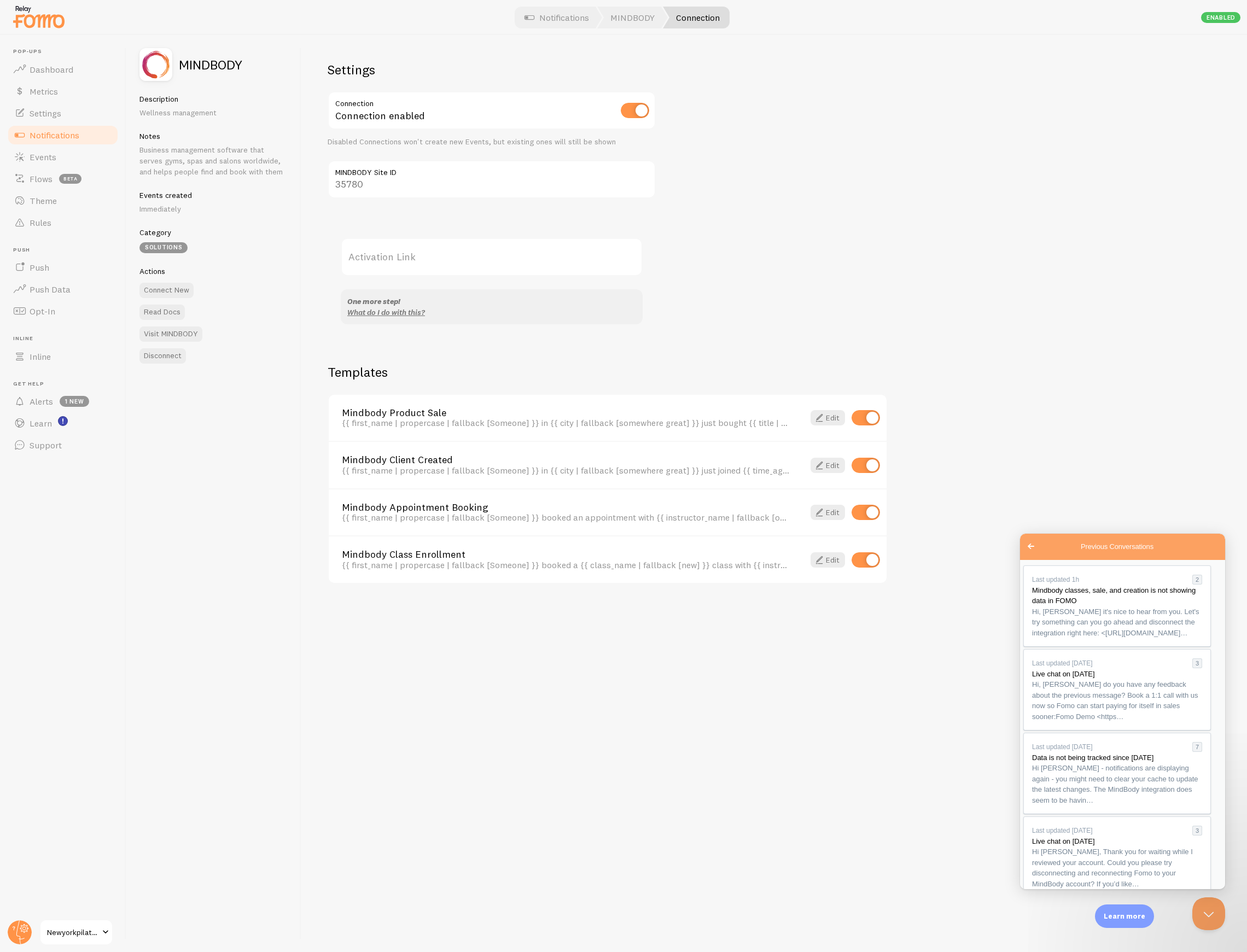
click at [1127, 910] on div "Learn more" at bounding box center [1124, 916] width 59 height 24
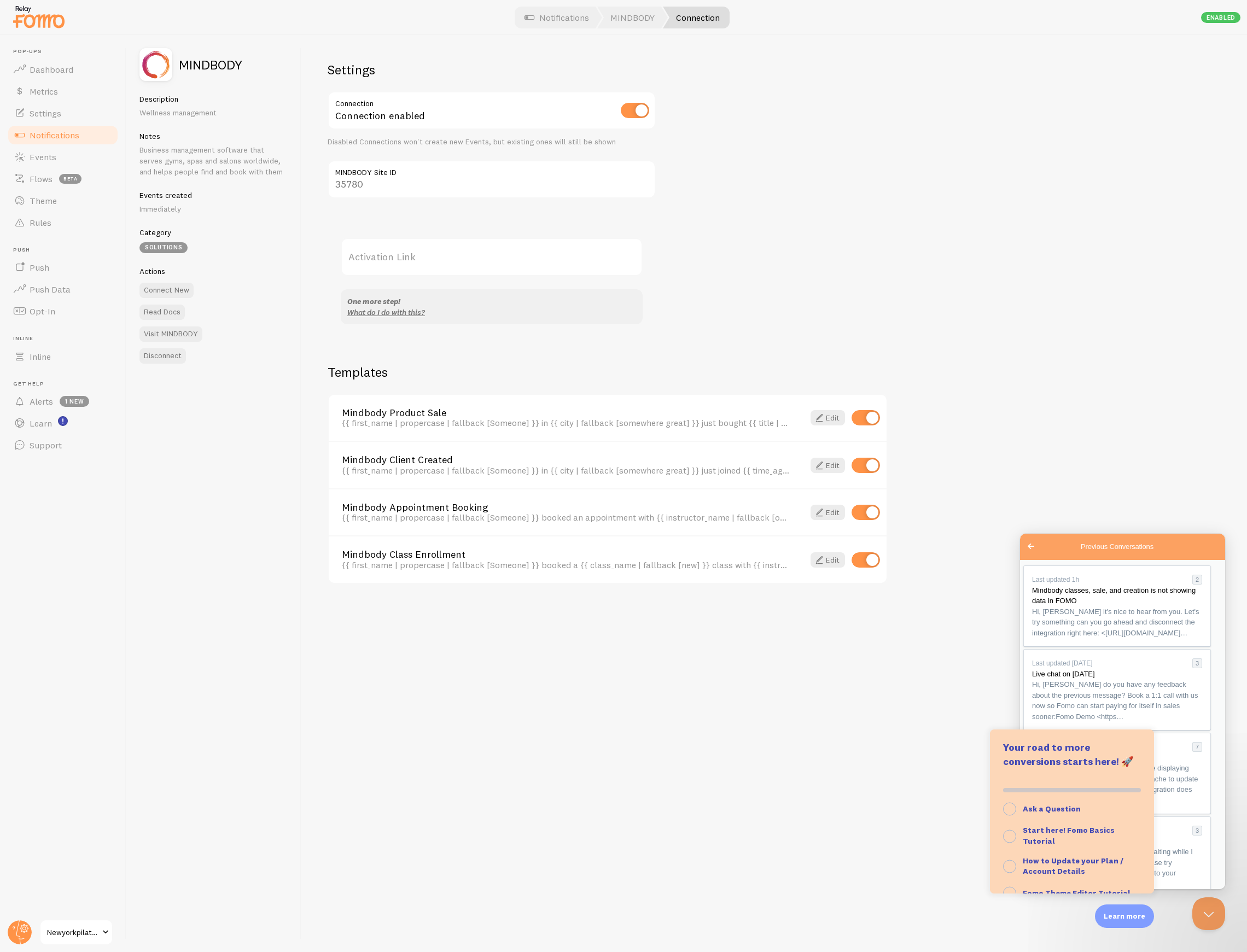
click at [1042, 895] on button "Close" at bounding box center [1032, 901] width 20 height 14
click at [1149, 638] on div "Previous Conversations" at bounding box center [1122, 638] width 181 height 0
click at [1207, 904] on button "Close Beacon popover" at bounding box center [1206, 912] width 33 height 33
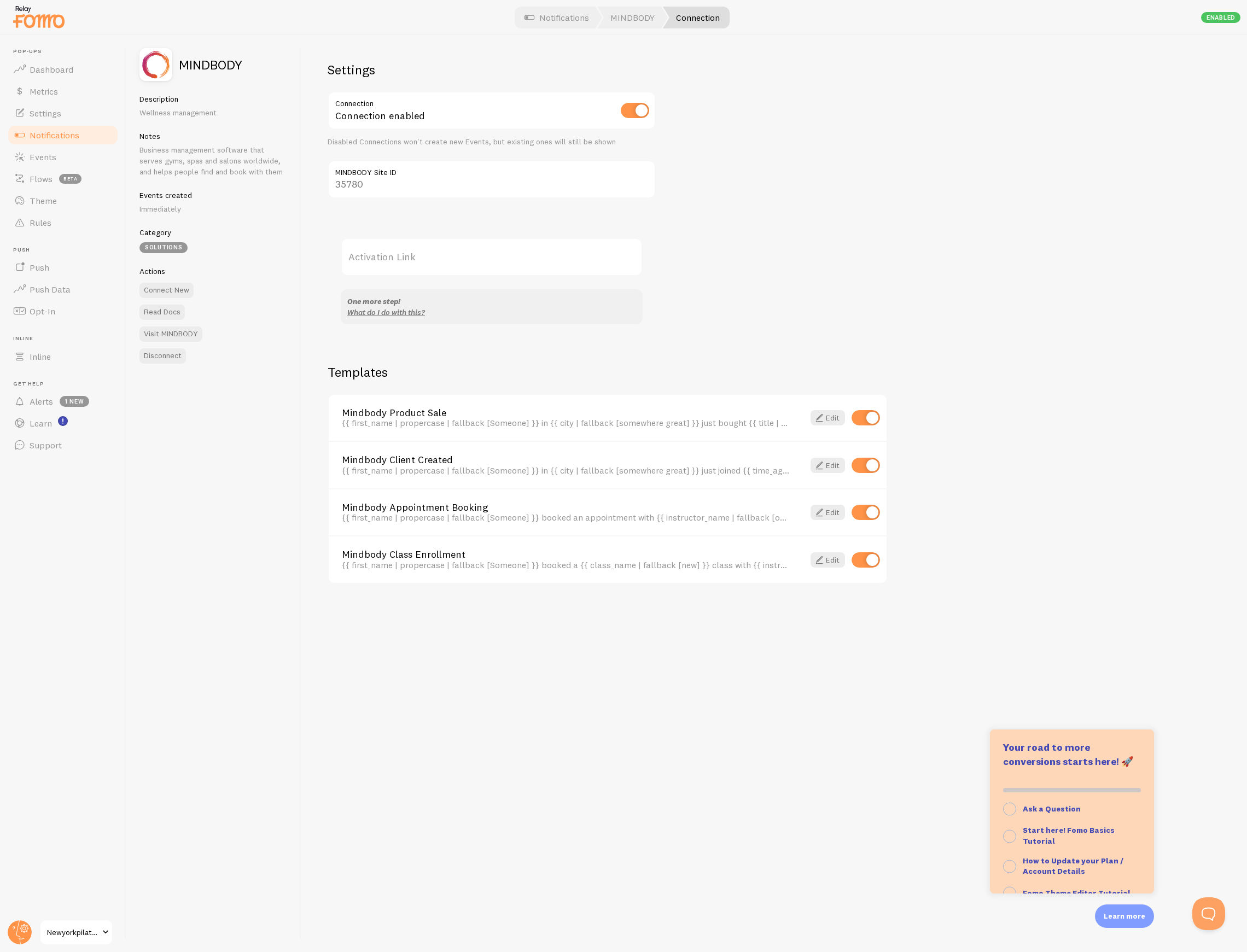
click at [1136, 920] on p "Learn more" at bounding box center [1124, 916] width 42 height 10
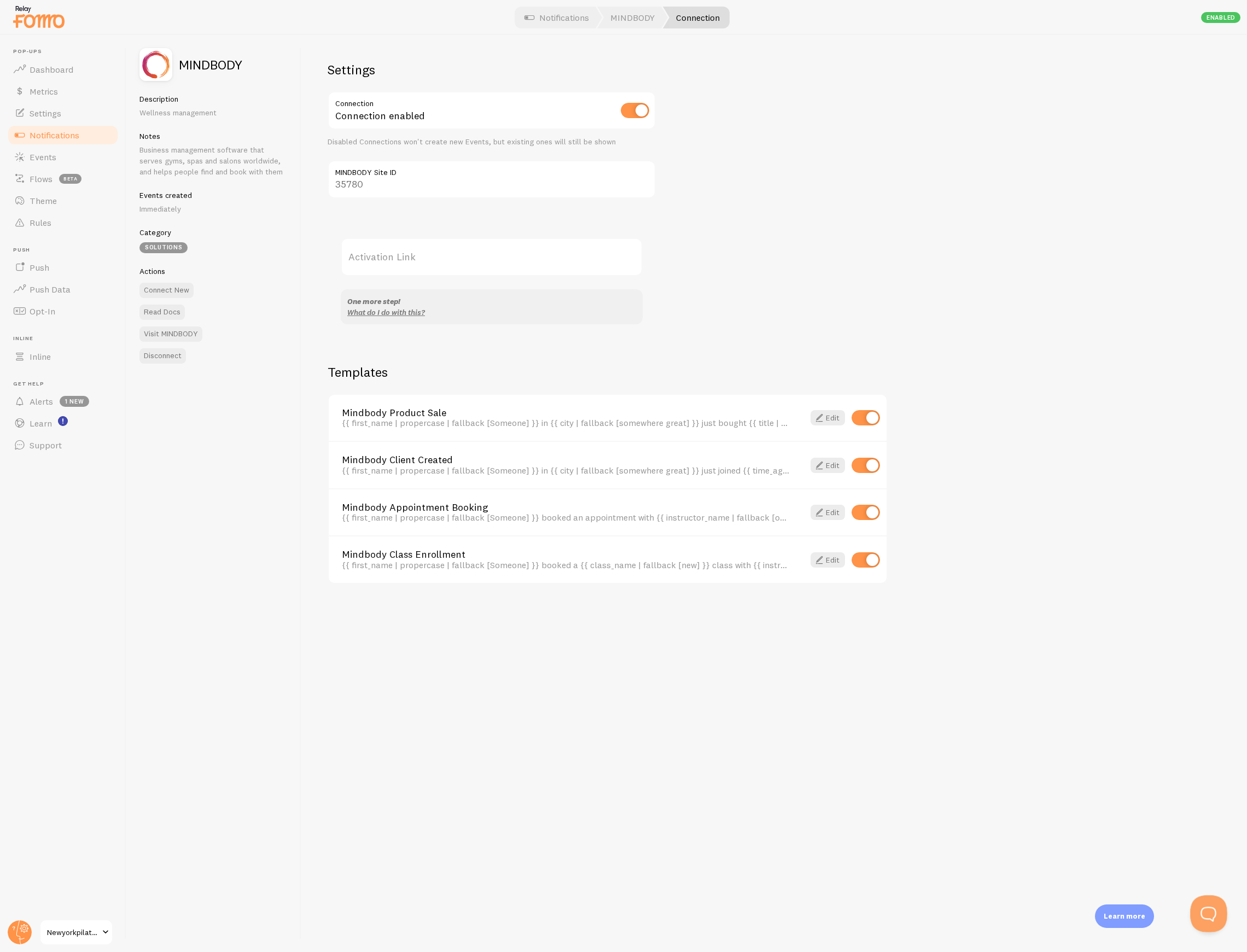
click at [1207, 911] on button "Open Beacon popover" at bounding box center [1206, 912] width 33 height 33
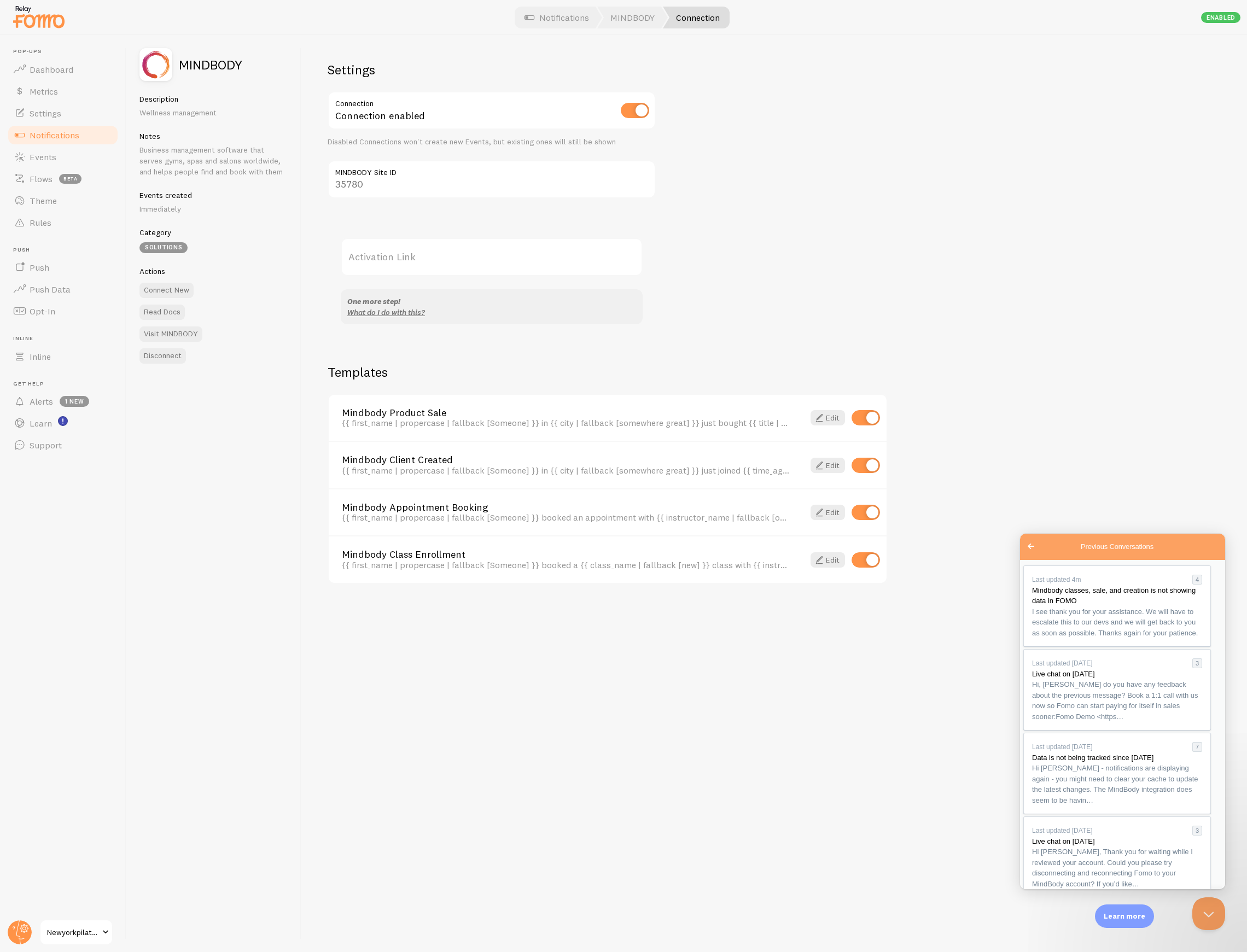
scroll to position [256, 0]
drag, startPoint x: 1088, startPoint y: 785, endPoint x: 1075, endPoint y: 793, distance: 15.3
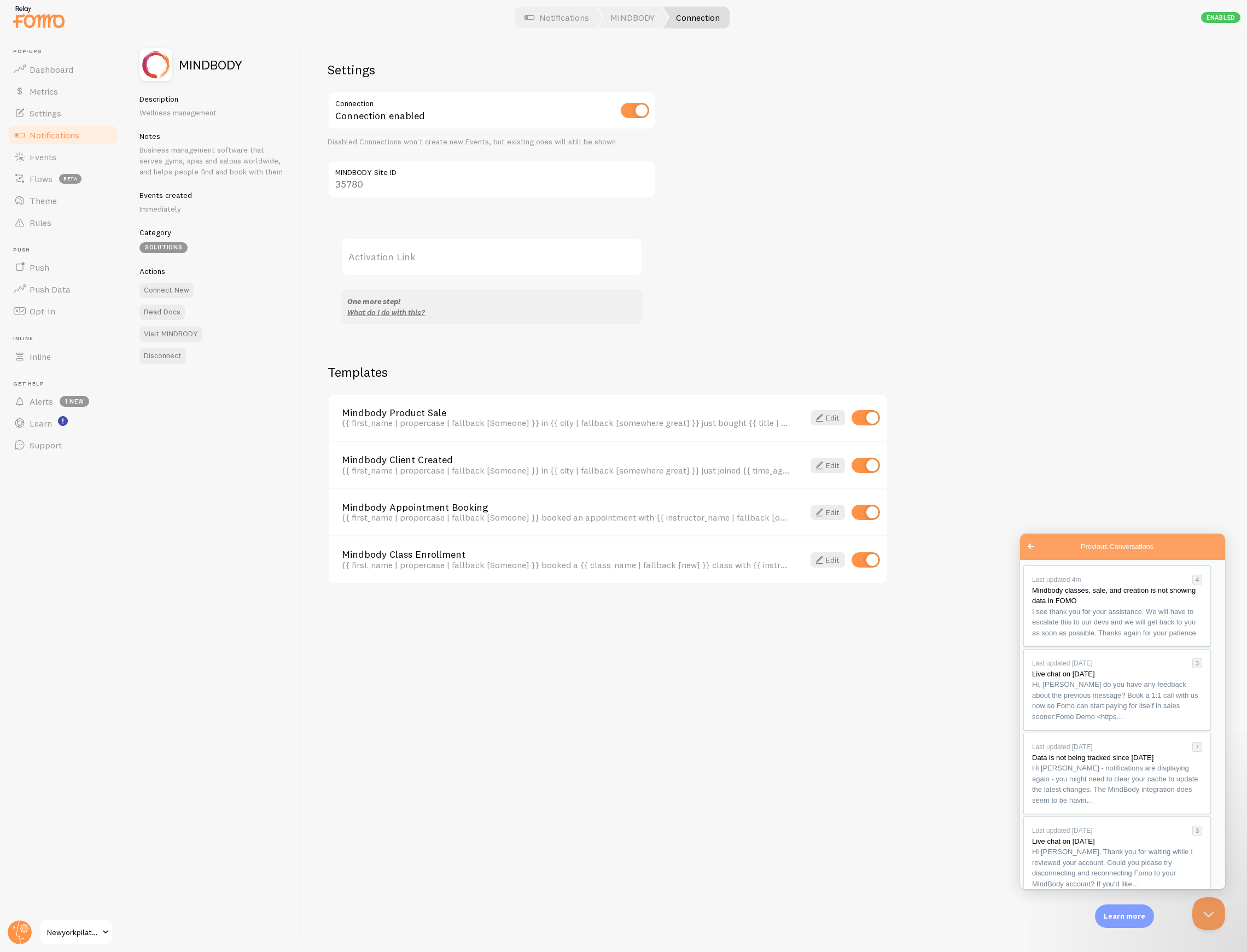
drag, startPoint x: 1157, startPoint y: 793, endPoint x: 1033, endPoint y: 784, distance: 124.3
copy div "We will have to escalate this to our devs and we will get back to you as soon a…"
click at [1042, 895] on button "Close" at bounding box center [1032, 901] width 20 height 14
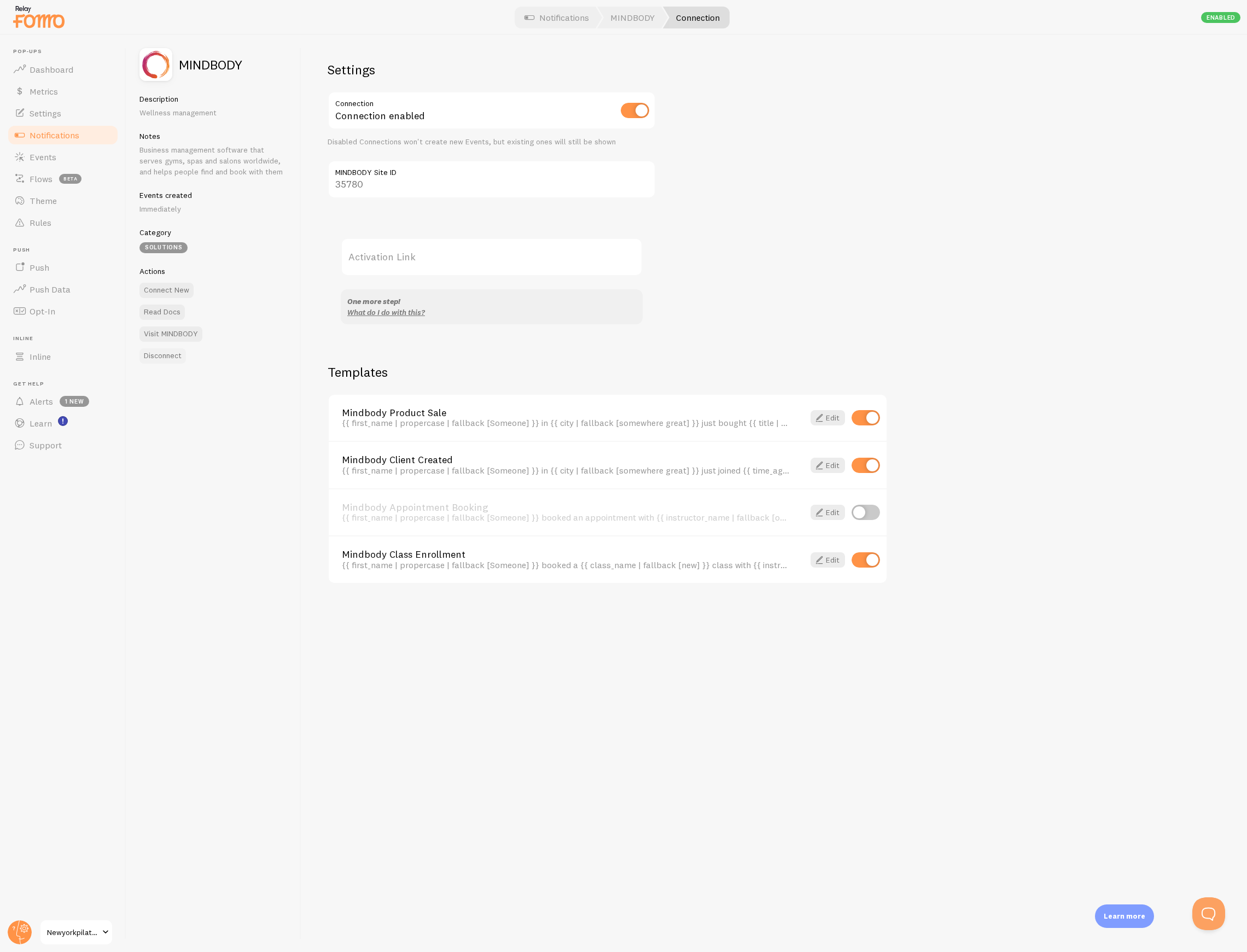
click at [171, 361] on button "Disconnect" at bounding box center [162, 355] width 46 height 15
click at [1218, 915] on button "Open Beacon popover" at bounding box center [1206, 912] width 33 height 33
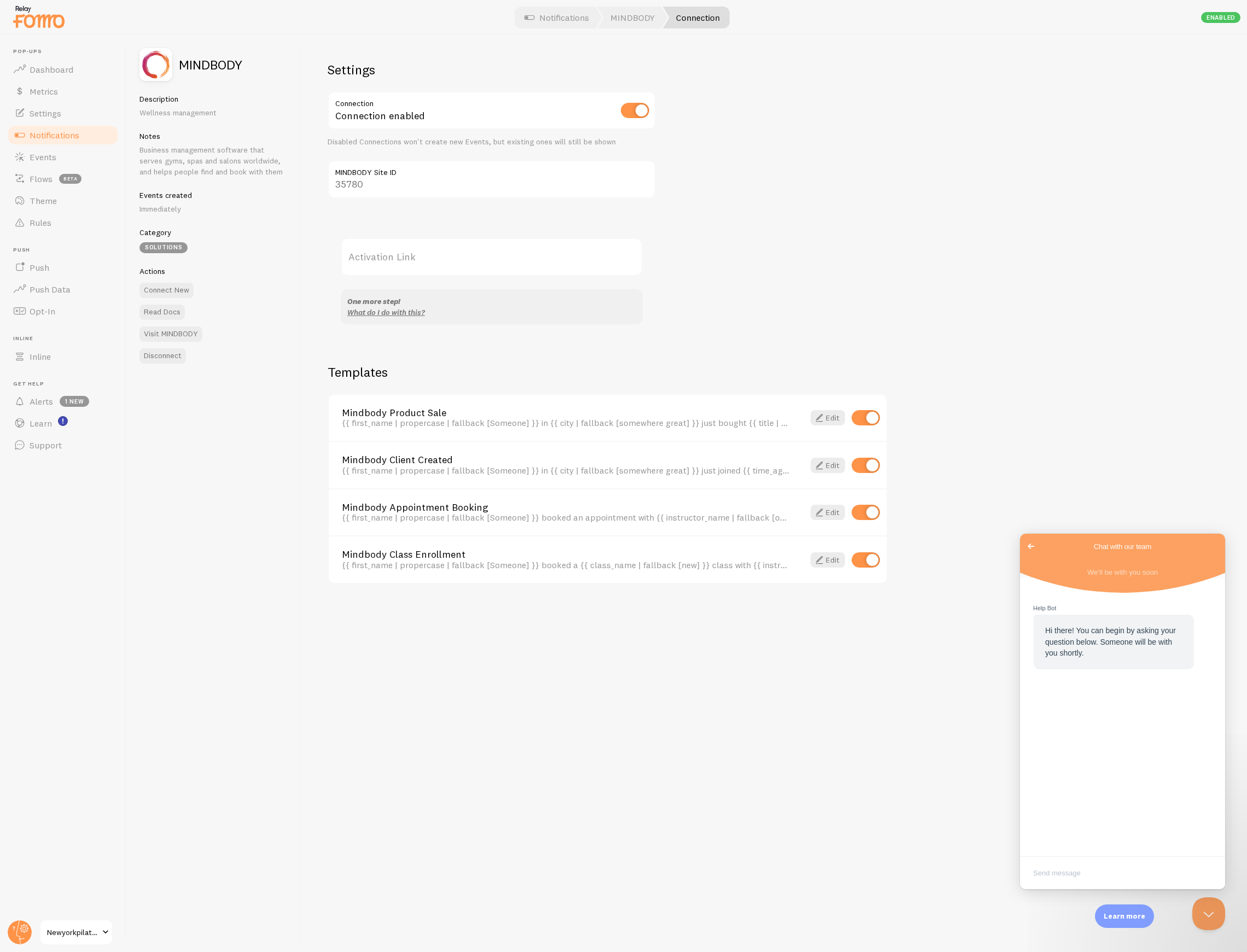
click at [1031, 545] on span "Go back" at bounding box center [1030, 546] width 13 height 13
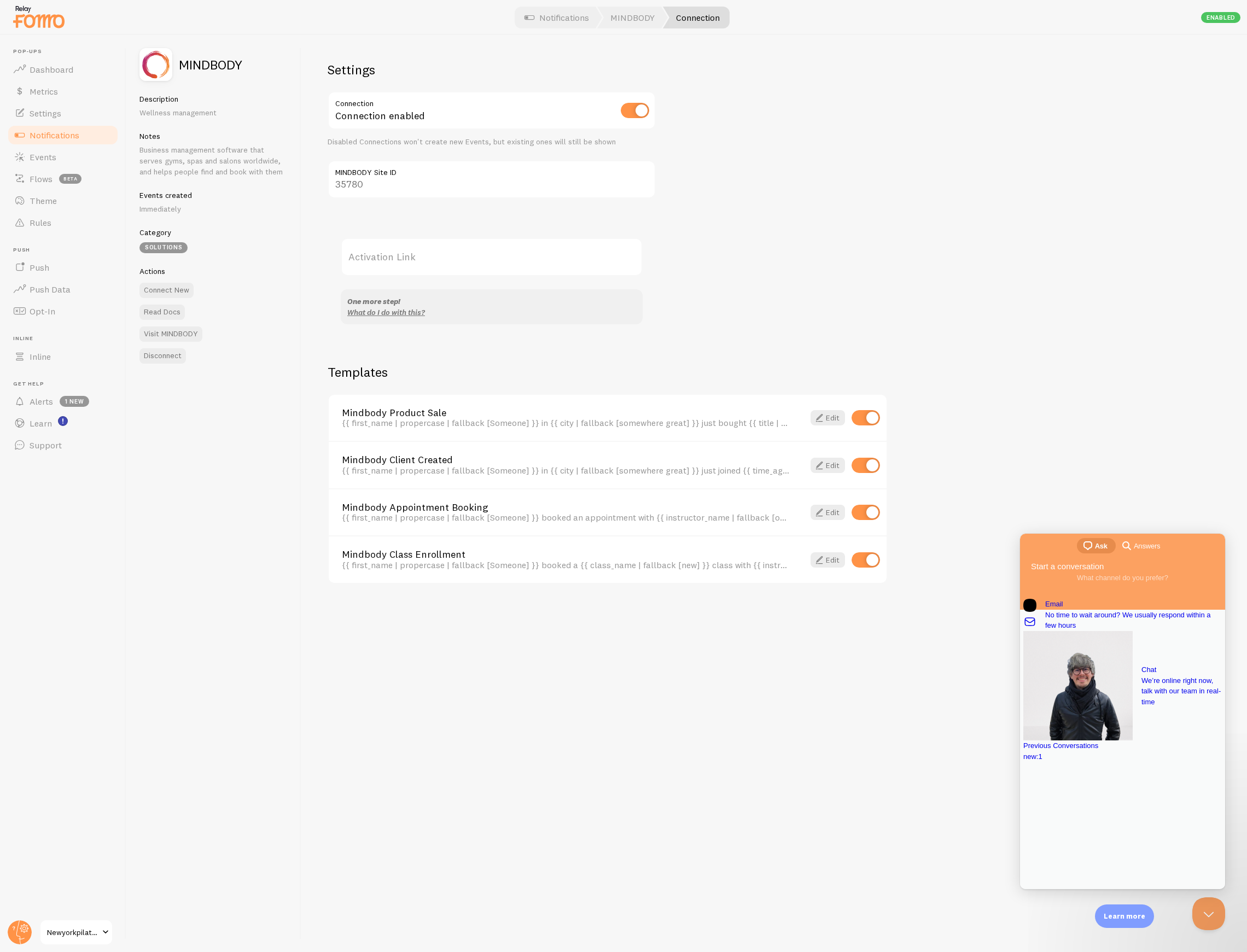
click at [1098, 761] on div "Previous Conversations new : 1" at bounding box center [1122, 750] width 198 height 21
